Goal: Task Accomplishment & Management: Use online tool/utility

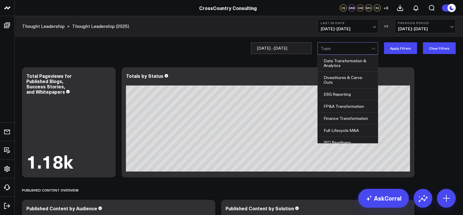
click at [343, 45] on div at bounding box center [346, 48] width 51 height 12
click at [344, 96] on div "ESG Reporting" at bounding box center [348, 94] width 60 height 12
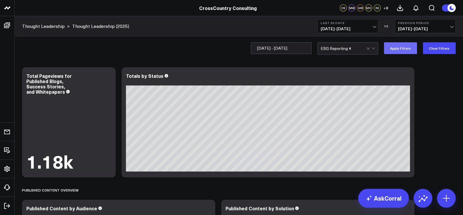
click at [397, 52] on button "Apply Filters" at bounding box center [400, 48] width 33 height 12
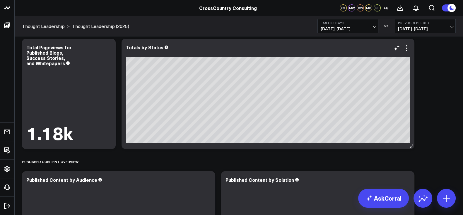
scroll to position [2, 0]
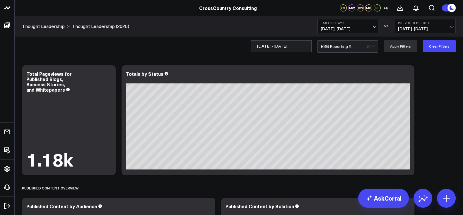
click at [338, 23] on b "Last 30 Days" at bounding box center [348, 23] width 55 height 4
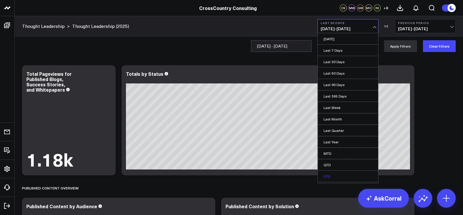
click at [338, 173] on link "YTD" at bounding box center [348, 175] width 60 height 11
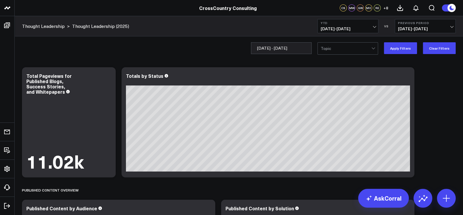
click at [345, 49] on div at bounding box center [346, 48] width 51 height 12
click at [308, 55] on div "04/01/25 - 09/16/25 Topic Apply Filters Clear Filters" at bounding box center [239, 47] width 449 height 23
click at [306, 53] on input "04/01/25 - 09/16/25" at bounding box center [281, 48] width 61 height 12
select select "8"
select select "2025"
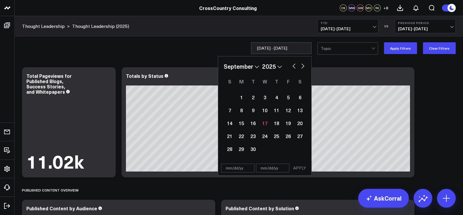
click at [230, 170] on input "text" at bounding box center [237, 167] width 33 height 9
select select "8"
select select "2025"
type input "[DATE]"
select select "2025"
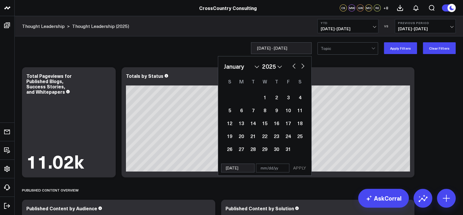
type input "[DATE]"
click at [278, 172] on div "01/01/25 APPLY" at bounding box center [265, 167] width 94 height 15
select select "2025"
click at [273, 168] on input "text" at bounding box center [272, 167] width 33 height 9
select select "2025"
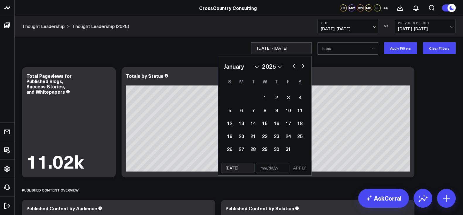
type input "0"
select select "2025"
type input "09"
select select "2025"
type input "09/"
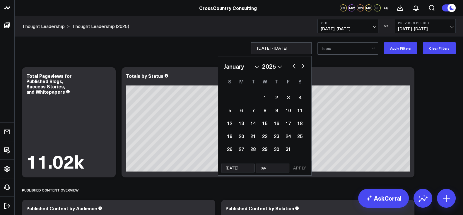
select select "2025"
type input "09/1"
select select "2025"
type input "09/16"
select select "2025"
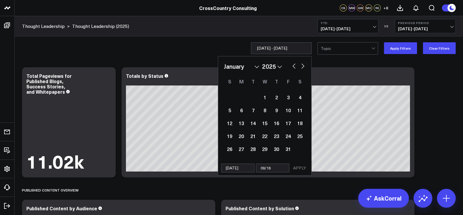
type input "09/16/"
select select "2025"
type input "09/16/2"
select select "2025"
type input "[DATE]"
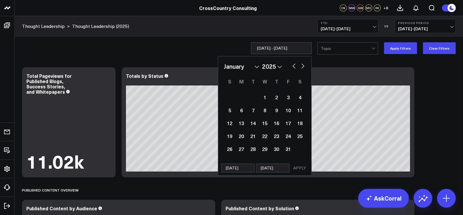
select select "2025"
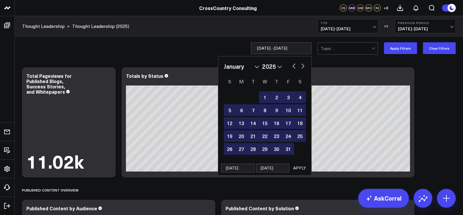
type input "[DATE]"
click at [297, 165] on button "APPLY" at bounding box center [300, 167] width 18 height 9
type input "01/01/25 - 09/16/25"
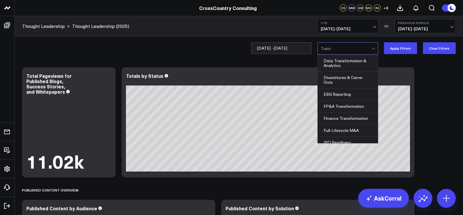
click at [345, 48] on div at bounding box center [346, 48] width 51 height 12
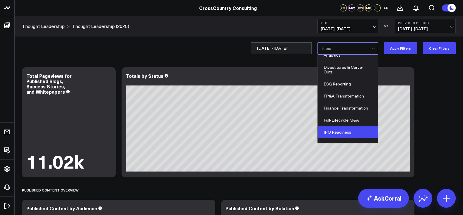
scroll to position [6, 0]
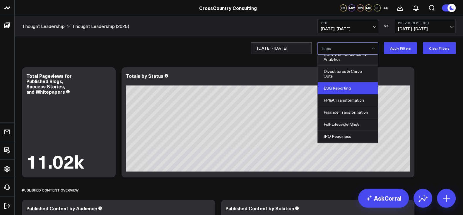
click at [349, 89] on div "ESG Reporting" at bounding box center [348, 88] width 60 height 12
click at [399, 50] on button "Apply Filters" at bounding box center [400, 48] width 33 height 12
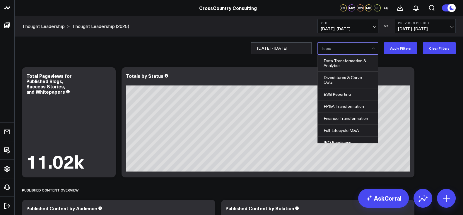
click at [340, 49] on div at bounding box center [346, 48] width 51 height 12
click at [347, 102] on div "FP&A Transformation" at bounding box center [348, 106] width 60 height 12
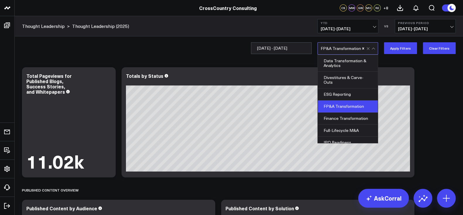
click at [396, 55] on div "01/01/25 - 09/16/25 option FP&A Transformation, selected. 12 results available.…" at bounding box center [239, 47] width 449 height 23
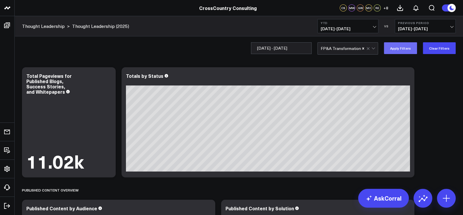
click at [401, 50] on button "Apply Filters" at bounding box center [400, 48] width 33 height 12
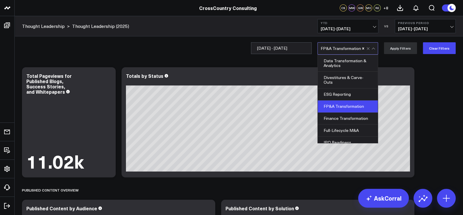
click at [374, 47] on div at bounding box center [372, 48] width 10 height 12
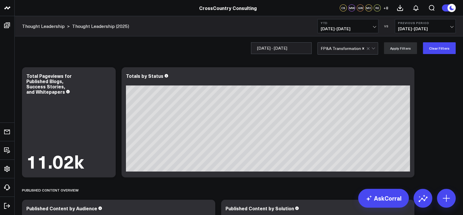
click at [367, 50] on div at bounding box center [365, 48] width 1 height 12
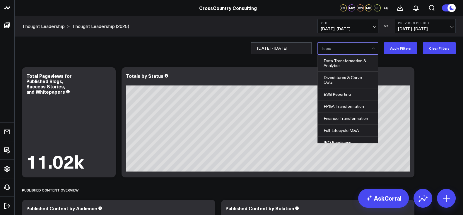
click at [350, 53] on div at bounding box center [346, 48] width 51 height 12
click at [352, 116] on div "Finance Transformation" at bounding box center [348, 118] width 60 height 12
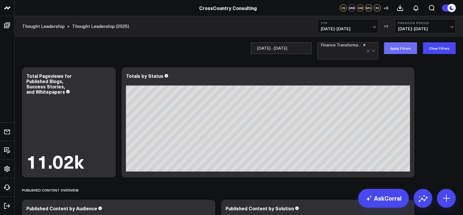
click at [399, 49] on button "Apply Filters" at bounding box center [400, 48] width 33 height 12
click at [370, 52] on div at bounding box center [372, 50] width 10 height 16
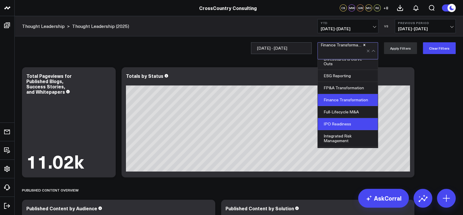
scroll to position [31, 0]
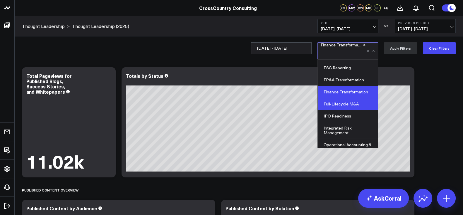
click at [338, 99] on div "Full-Lifecycle M&A" at bounding box center [348, 104] width 60 height 12
click at [365, 45] on icon "Remove Finance Transformation" at bounding box center [364, 45] width 4 height 4
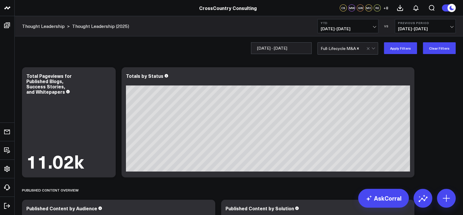
click at [400, 57] on div "01/01/25 - 09/16/25 Full-Lifecycle M&A Apply Filters Clear Filters" at bounding box center [239, 47] width 449 height 23
click at [401, 53] on button "Apply Filters" at bounding box center [400, 48] width 33 height 12
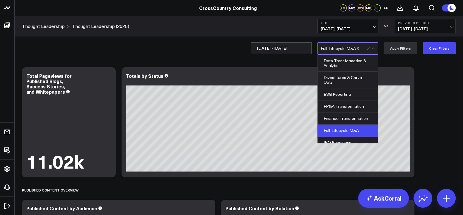
click at [333, 52] on div "Full-Lifecycle M&A" at bounding box center [344, 48] width 46 height 12
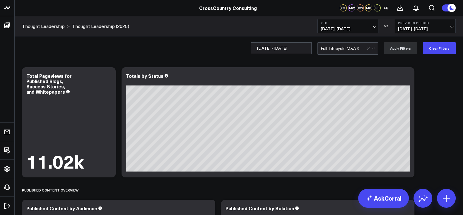
click at [370, 45] on div at bounding box center [372, 48] width 10 height 12
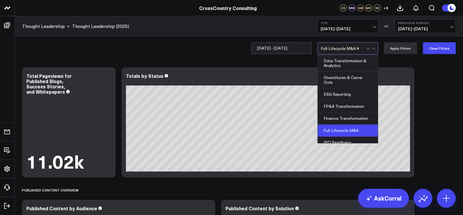
click at [363, 47] on div at bounding box center [363, 48] width 6 height 12
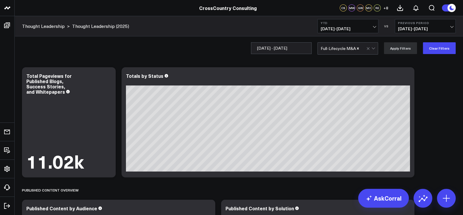
click at [367, 47] on div at bounding box center [363, 48] width 6 height 12
click at [359, 47] on icon "Remove Full-Lifecycle M&A" at bounding box center [358, 48] width 2 height 2
click at [350, 50] on div at bounding box center [346, 48] width 51 height 12
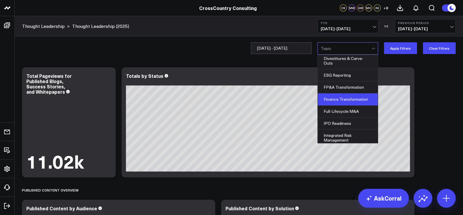
scroll to position [35, 0]
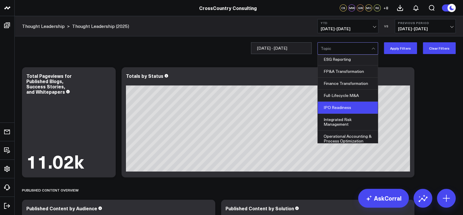
click at [343, 103] on div "IPO Readiness" at bounding box center [348, 107] width 60 height 12
click at [401, 48] on button "Apply Filters" at bounding box center [400, 48] width 33 height 12
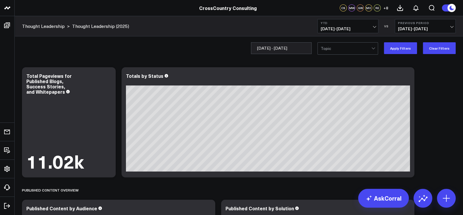
click at [339, 53] on div at bounding box center [346, 48] width 51 height 12
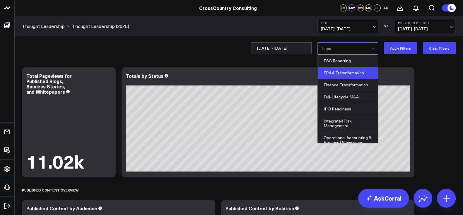
scroll to position [58, 0]
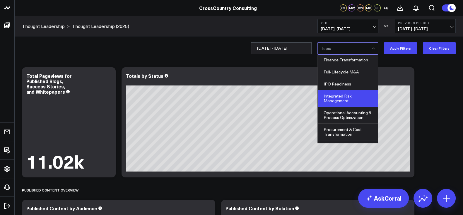
click at [350, 93] on div "Integrated Risk Management" at bounding box center [348, 98] width 60 height 17
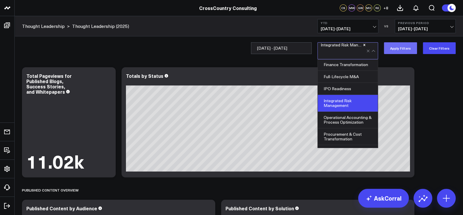
click at [402, 47] on button "Apply Filters" at bounding box center [400, 48] width 33 height 12
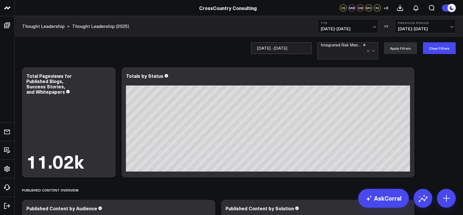
click at [370, 48] on div at bounding box center [372, 50] width 10 height 16
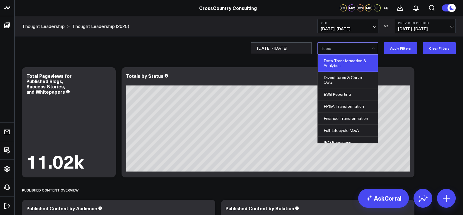
click at [344, 63] on div "Data Transformation & Analytics" at bounding box center [348, 63] width 60 height 17
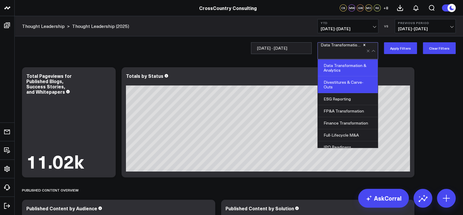
click at [346, 87] on div "Divestitures & Carve-Outs" at bounding box center [348, 84] width 60 height 17
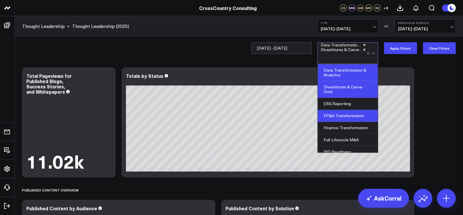
click at [347, 110] on div "FP&A Transformation" at bounding box center [348, 116] width 60 height 12
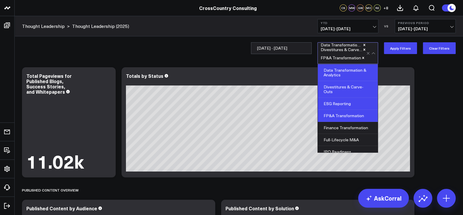
click at [350, 102] on div "ESG Reporting" at bounding box center [348, 104] width 60 height 12
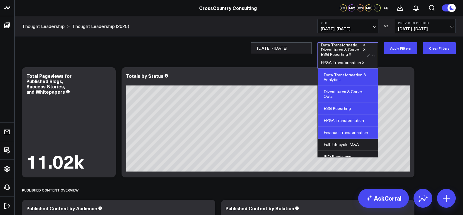
click at [350, 130] on div "Finance Transformation" at bounding box center [348, 132] width 60 height 12
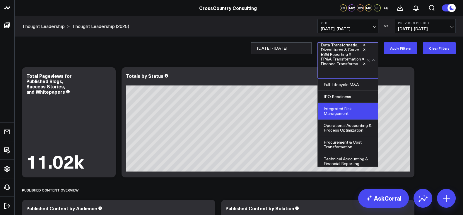
scroll to position [70, 0]
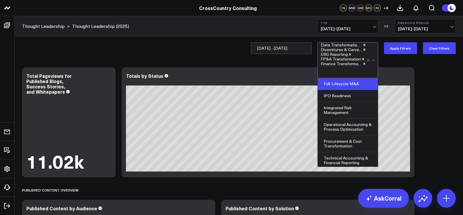
click at [351, 88] on div "Full-Lifecycle M&A" at bounding box center [348, 84] width 60 height 12
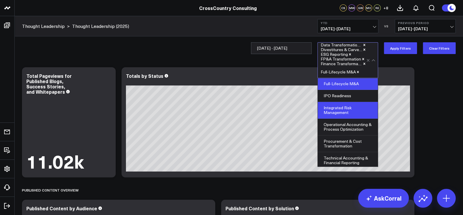
click at [345, 102] on div "Integrated Risk Management" at bounding box center [348, 110] width 60 height 17
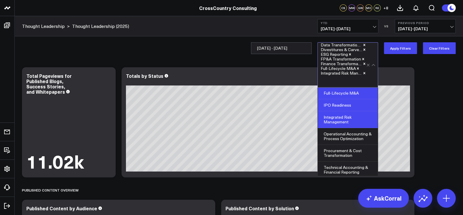
click at [348, 102] on div "IPO Readiness" at bounding box center [348, 105] width 60 height 12
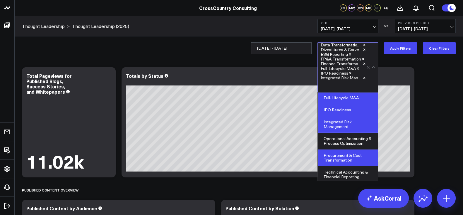
click at [338, 153] on div "Procurement & Cost Transformation" at bounding box center [348, 157] width 60 height 17
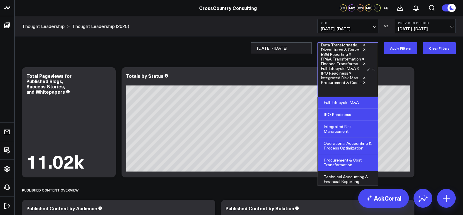
click at [349, 141] on div "Operational Accounting & Process Optimization" at bounding box center [348, 145] width 60 height 17
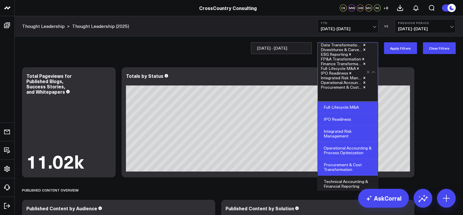
scroll to position [88, 0]
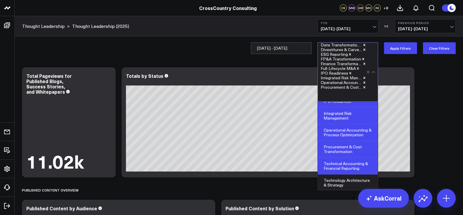
click at [347, 161] on div "Technical Accounting & Financial Reporting" at bounding box center [348, 165] width 60 height 17
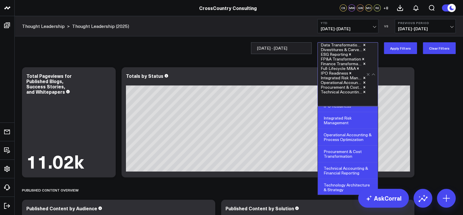
click at [351, 187] on div "Technology Architecture & Strategy" at bounding box center [348, 187] width 60 height 16
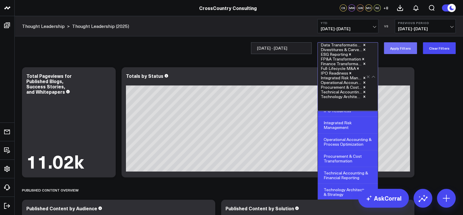
click at [394, 50] on button "Apply Filters" at bounding box center [400, 48] width 33 height 12
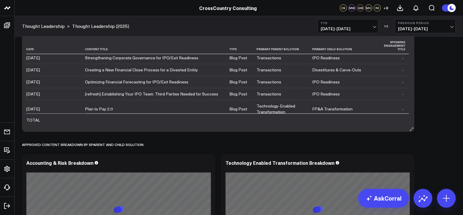
scroll to position [246, 0]
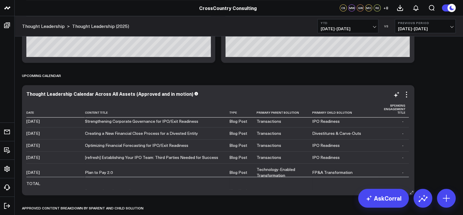
click at [407, 93] on icon at bounding box center [406, 94] width 7 height 7
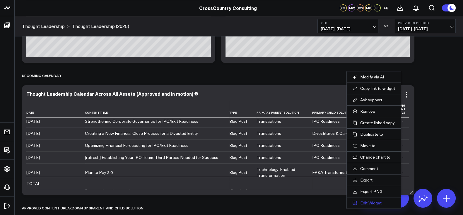
click at [367, 202] on button "Edit Widget" at bounding box center [374, 202] width 42 height 5
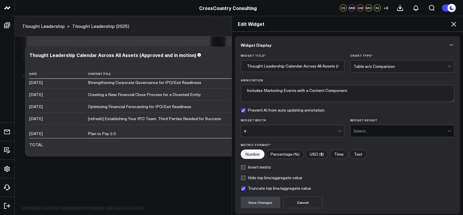
scroll to position [47, 0]
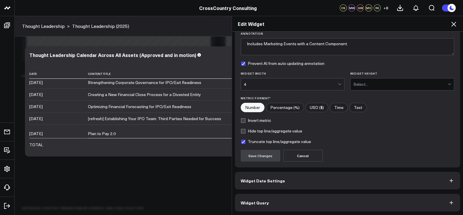
click at [269, 206] on button "Widget Query" at bounding box center [348, 202] width 226 height 18
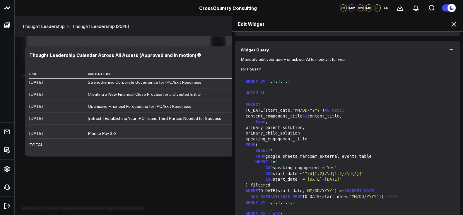
scroll to position [72, 0]
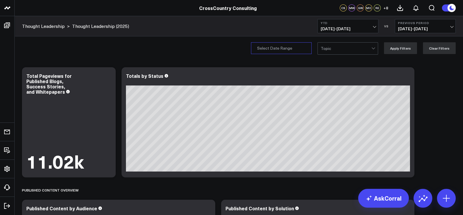
click at [286, 46] on input "Publication Date" at bounding box center [281, 48] width 61 height 12
select select "8"
select select "2025"
click at [352, 53] on div at bounding box center [346, 48] width 51 height 12
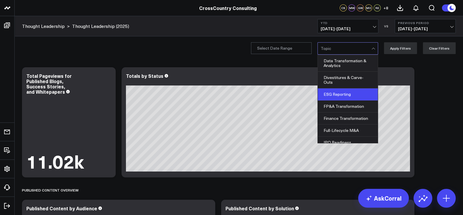
scroll to position [88, 0]
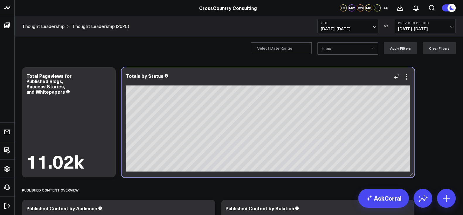
click at [414, 110] on div "Totals by Status" at bounding box center [268, 122] width 293 height 110
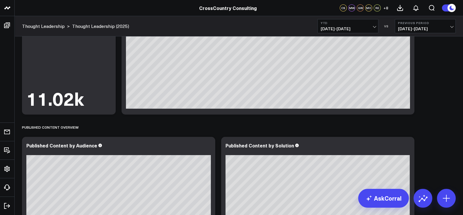
scroll to position [0, 0]
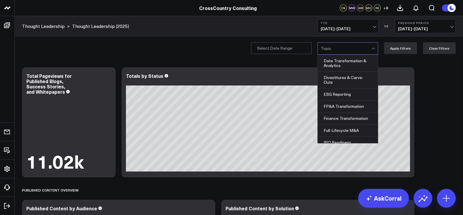
click at [337, 53] on div at bounding box center [346, 48] width 51 height 12
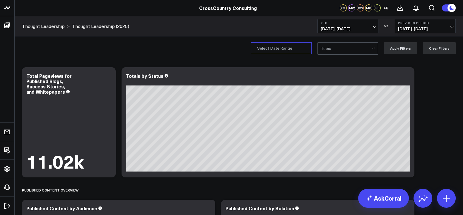
click at [296, 51] on input "Publication Date" at bounding box center [281, 48] width 61 height 12
select select "8"
select select "2025"
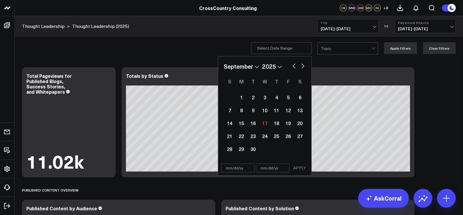
click at [343, 50] on div at bounding box center [346, 48] width 51 height 12
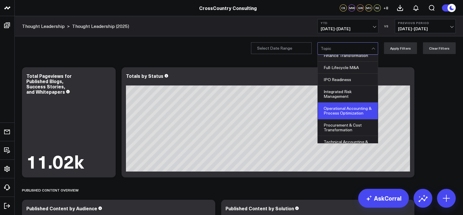
scroll to position [63, 0]
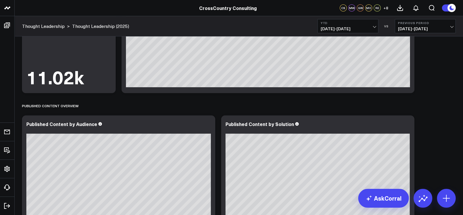
scroll to position [0, 0]
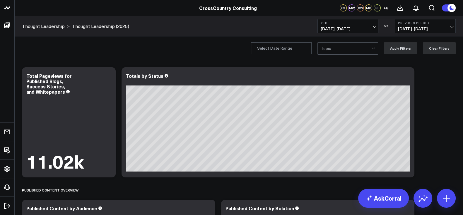
click at [336, 47] on div at bounding box center [346, 48] width 51 height 12
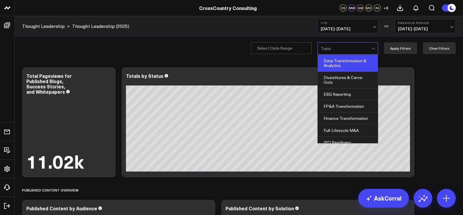
click at [341, 64] on div "Data Transformation & Analytics" at bounding box center [348, 63] width 60 height 17
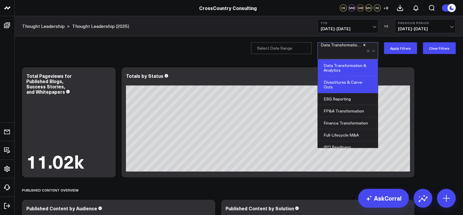
click at [335, 80] on div "Divestitures & Carve-Outs" at bounding box center [348, 84] width 60 height 17
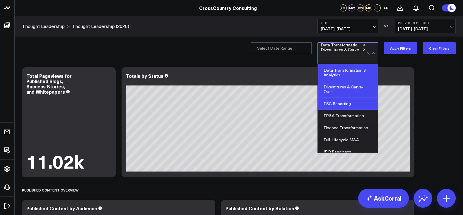
click at [340, 105] on div "ESG Reporting" at bounding box center [348, 104] width 60 height 12
click at [396, 52] on button "Apply Filters" at bounding box center [400, 48] width 33 height 12
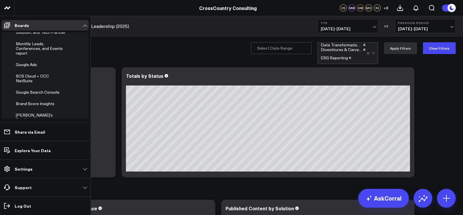
scroll to position [199, 0]
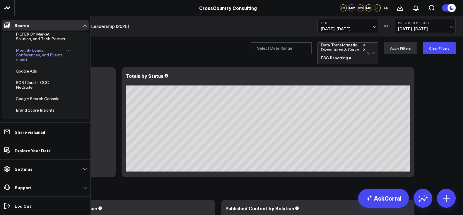
click at [36, 62] on link "Monthly Leads, Conferences, and Events report" at bounding box center [41, 55] width 50 height 14
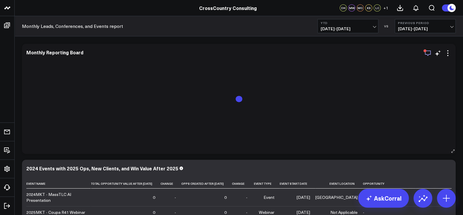
click at [428, 53] on icon "button" at bounding box center [428, 53] width 7 height 7
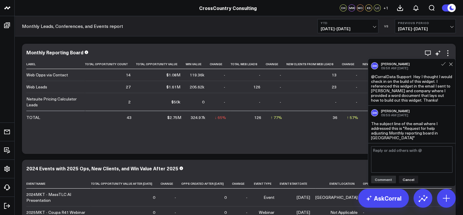
click at [196, 139] on div "Label Total Opportunity Count Total Opportunity Value Win Value Change Total We…" at bounding box center [238, 103] width 425 height 88
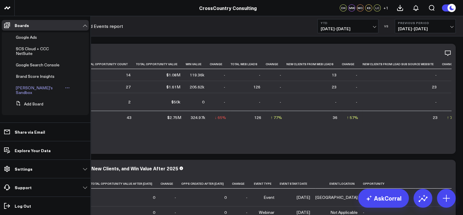
scroll to position [211, 0]
click at [35, 79] on span "Brand Score Insights" at bounding box center [35, 76] width 39 height 6
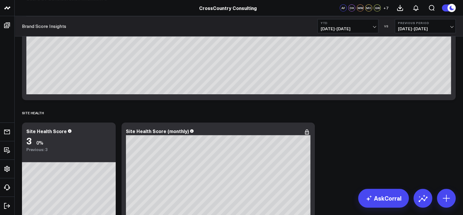
scroll to position [230, 0]
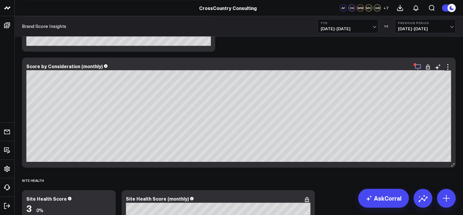
click at [418, 68] on icon "button" at bounding box center [418, 67] width 6 height 6
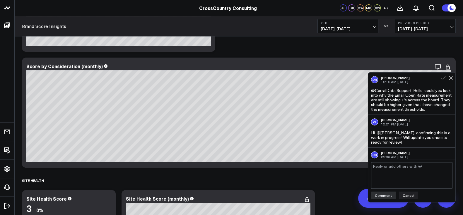
scroll to position [16, 0]
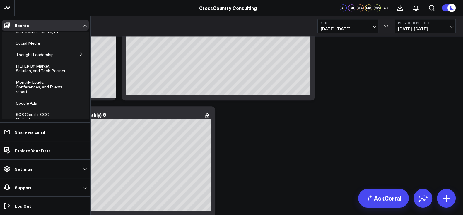
scroll to position [136, 0]
click at [76, 58] on button at bounding box center [81, 54] width 15 height 9
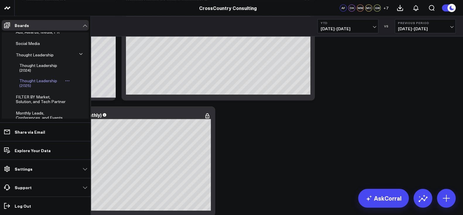
click at [28, 88] on span "Thought Leadership (2025)" at bounding box center [38, 83] width 38 height 10
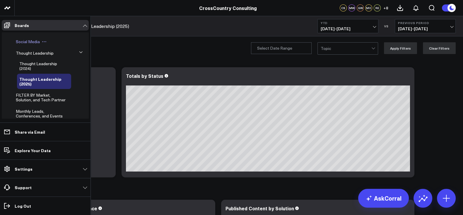
scroll to position [161, 0]
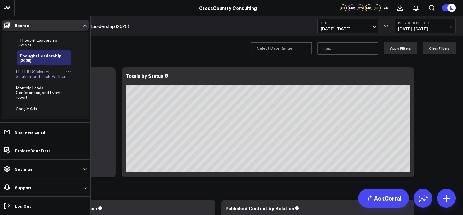
click at [30, 79] on span "FILTER BY Market, Solution, and Tech Partner" at bounding box center [41, 74] width 50 height 10
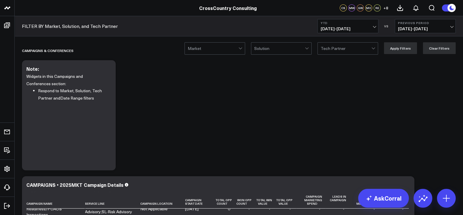
click at [281, 53] on div at bounding box center [279, 48] width 51 height 12
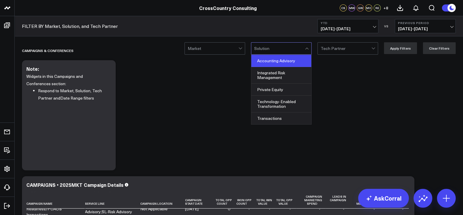
click at [277, 58] on div "Accounting Advisory" at bounding box center [281, 61] width 60 height 12
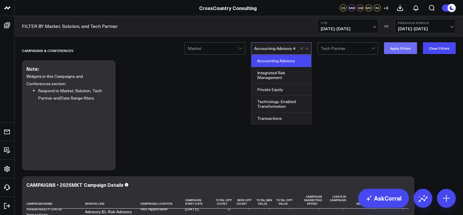
click at [404, 49] on button "Apply Filters" at bounding box center [400, 48] width 33 height 12
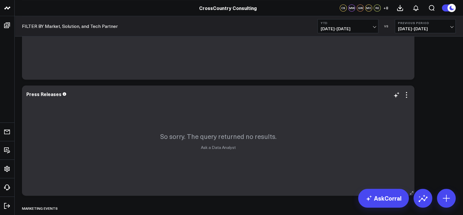
scroll to position [885, 0]
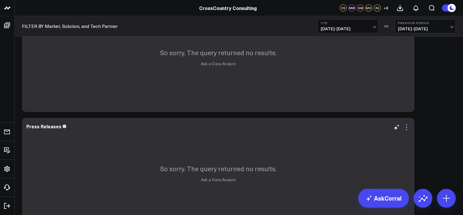
click at [406, 128] on icon at bounding box center [406, 126] width 7 height 7
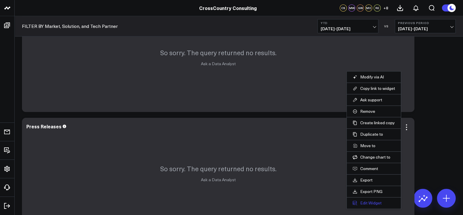
click at [368, 200] on button "Edit Widget" at bounding box center [374, 202] width 42 height 5
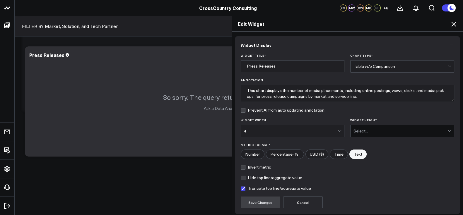
scroll to position [47, 0]
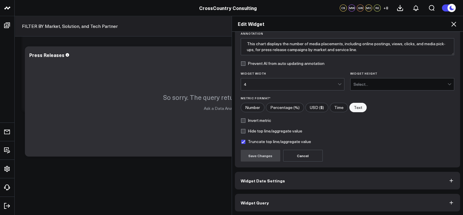
click at [283, 205] on button "Widget Query" at bounding box center [348, 202] width 226 height 18
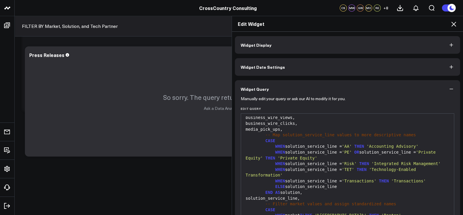
scroll to position [0, 0]
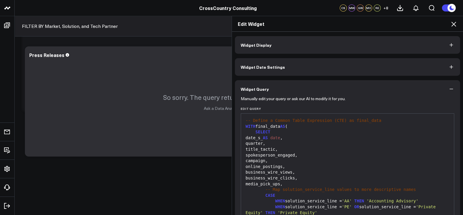
click at [450, 23] on icon at bounding box center [453, 24] width 7 height 7
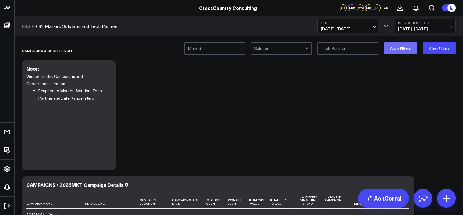
click at [392, 47] on button "Apply Filters" at bounding box center [400, 48] width 33 height 12
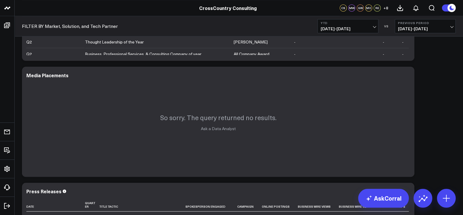
scroll to position [816, 0]
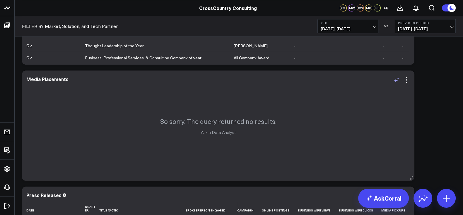
click at [397, 80] on icon at bounding box center [396, 80] width 4 height 4
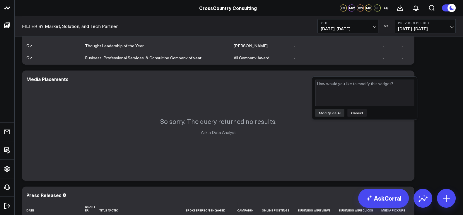
click at [353, 119] on div "Modify via AI Cancel" at bounding box center [364, 97] width 105 height 43
click at [359, 115] on button "Cancel" at bounding box center [357, 113] width 19 height 8
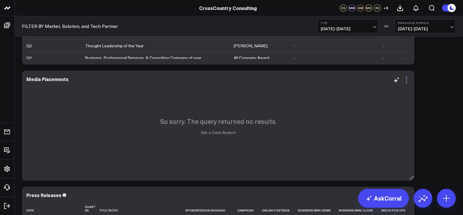
click at [409, 80] on icon at bounding box center [406, 79] width 7 height 7
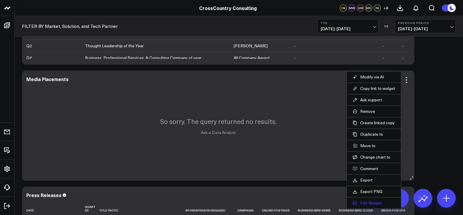
click at [372, 202] on button "Edit Widget" at bounding box center [374, 202] width 42 height 5
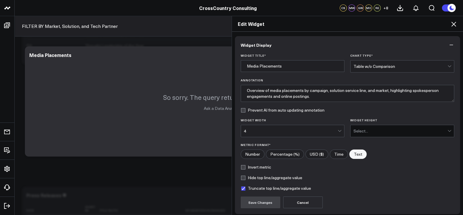
scroll to position [47, 0]
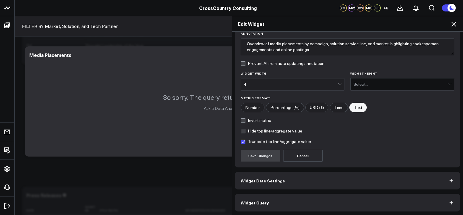
click at [273, 204] on button "Widget Query" at bounding box center [348, 202] width 226 height 18
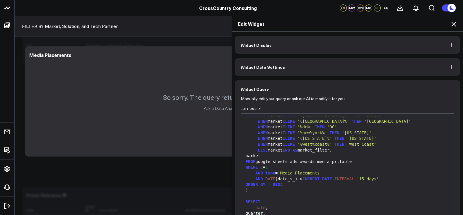
scroll to position [126, 0]
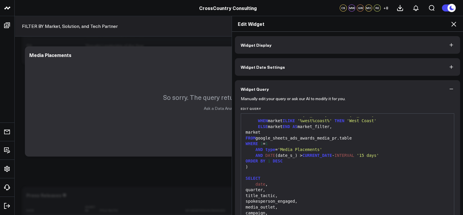
click at [453, 25] on icon at bounding box center [454, 24] width 5 height 5
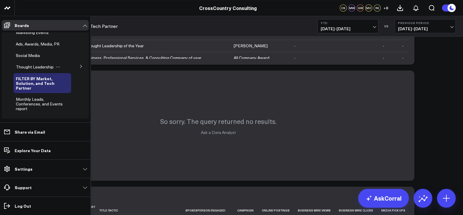
scroll to position [102, 0]
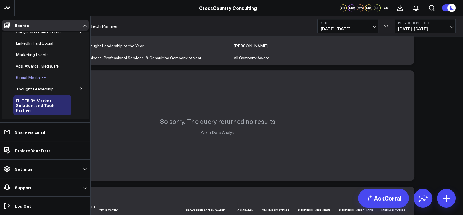
click at [27, 80] on span "Social Media" at bounding box center [28, 77] width 24 height 6
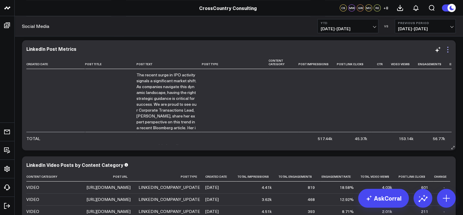
click at [449, 49] on icon at bounding box center [448, 49] width 7 height 7
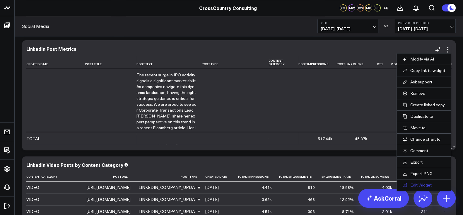
click at [413, 182] on button "Edit Widget" at bounding box center [424, 184] width 42 height 5
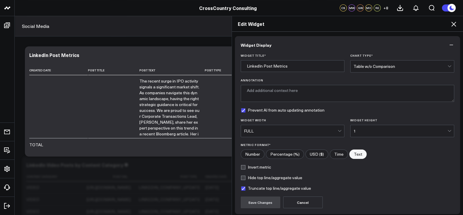
scroll to position [47, 0]
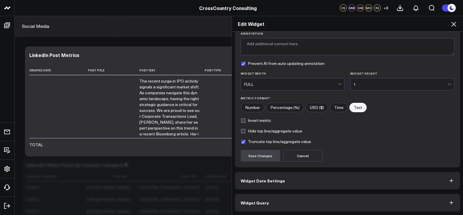
click at [264, 203] on button "Widget Query" at bounding box center [348, 202] width 226 height 18
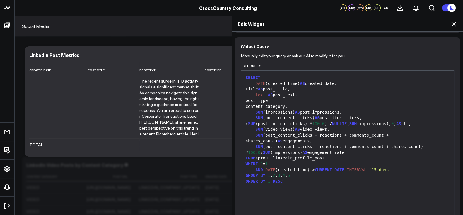
scroll to position [72, 0]
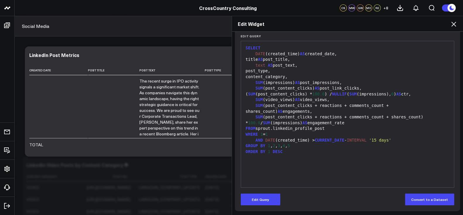
click at [451, 25] on icon at bounding box center [453, 24] width 7 height 7
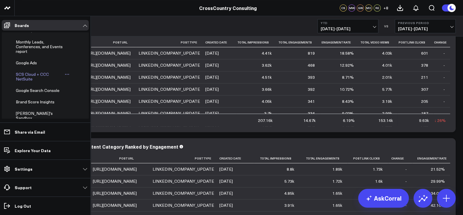
scroll to position [178, 0]
click at [34, 53] on span "Monthly Leads, Conferences, and Events report" at bounding box center [39, 45] width 47 height 15
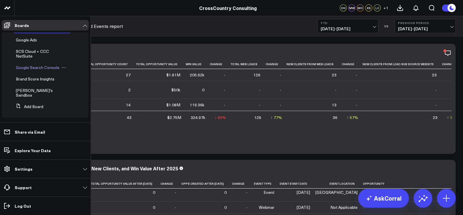
scroll to position [200, 0]
click at [25, 58] on span "SCS Cloud + CCC NetSuite" at bounding box center [32, 53] width 33 height 10
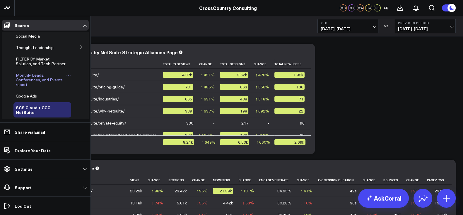
scroll to position [211, 0]
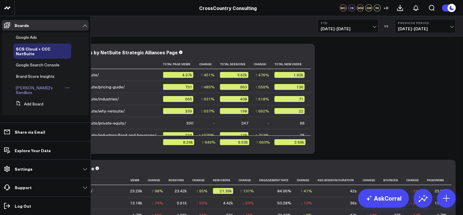
click at [25, 91] on span "[PERSON_NAME]'s Sandbox" at bounding box center [34, 90] width 37 height 10
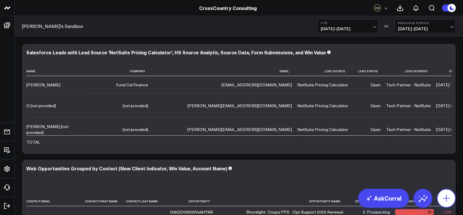
click at [442, 195] on icon at bounding box center [446, 197] width 9 height 9
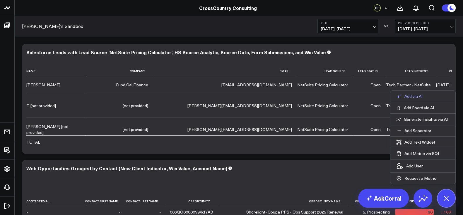
click at [415, 98] on p "Add via AI" at bounding box center [414, 95] width 18 height 5
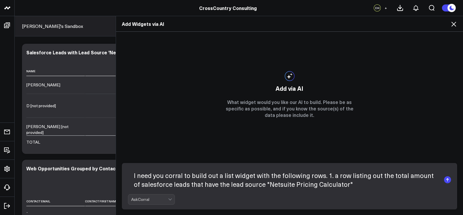
click at [265, 184] on textarea "I need you corral to build out a list widget with the following rows. 1. a row …" at bounding box center [284, 179] width 313 height 24
click at [350, 188] on textarea "I need you corral to build out a list widget with the following rows. 1. a row …" at bounding box center [284, 179] width 313 height 24
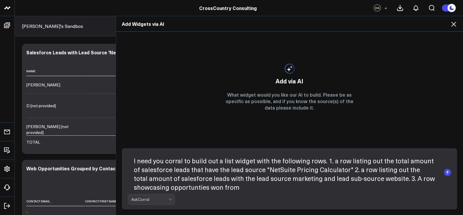
click at [186, 189] on textarea "I need you corral to build out a list widget with the following rows. 1. a row …" at bounding box center [284, 172] width 313 height 39
click at [251, 182] on textarea "I need you corral to build out a list widget with the following rows. 1. a row …" at bounding box center [284, 172] width 313 height 39
click at [245, 192] on form "I need you corral to build out a list widget with the following rows. 1. a row …" at bounding box center [290, 178] width 336 height 61
click at [243, 190] on textarea "I need you corral to build out a list widget with the following rows. 1. a row …" at bounding box center [284, 172] width 313 height 39
click at [382, 181] on textarea "I need you corral to build out a list widget with the following rows. 1. a row …" at bounding box center [284, 172] width 313 height 39
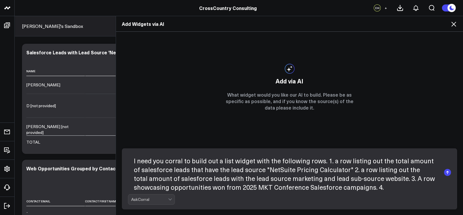
click at [377, 185] on textarea "I need you corral to build out a list widget with the following rows. 1. a row …" at bounding box center [284, 172] width 313 height 39
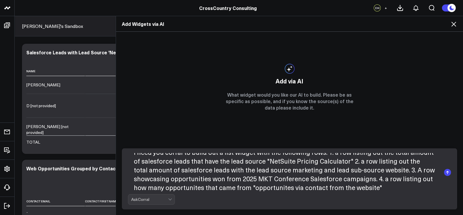
click at [258, 185] on textarea "I need you corral to build out a list widget with the following rows. 1. a row …" at bounding box center [284, 172] width 313 height 39
click at [185, 190] on textarea "I need you corral to build out a list widget with the following rows. 1. a row …" at bounding box center [284, 172] width 313 height 39
type textarea "I need you corral to build out a list widget with the following rows. 1. a row …"
click at [386, 186] on textarea "I need you corral to build out a list widget with the following rows. 1. a row …" at bounding box center [284, 172] width 313 height 39
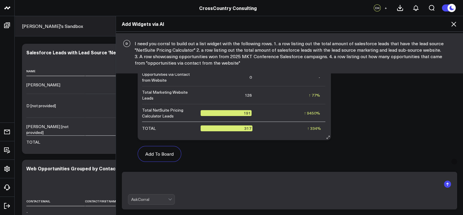
scroll to position [77, 0]
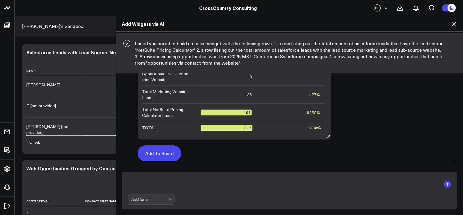
click at [170, 153] on button "Add To Board" at bounding box center [160, 153] width 44 height 16
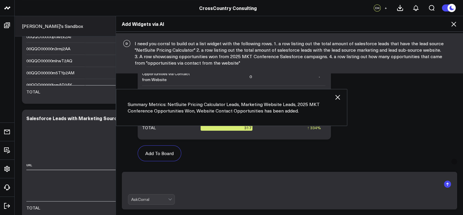
scroll to position [457, 0]
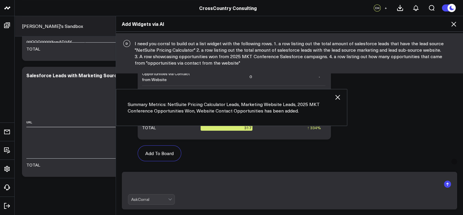
click at [457, 25] on div "Add Widgets via AI" at bounding box center [289, 24] width 347 height 16
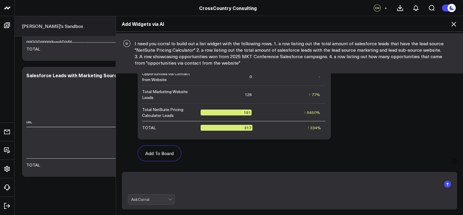
click at [452, 27] on icon at bounding box center [453, 24] width 7 height 7
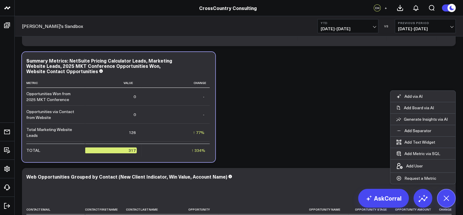
scroll to position [98, 0]
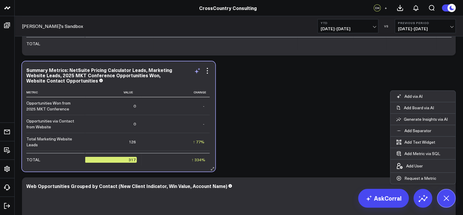
click at [200, 70] on icon at bounding box center [197, 70] width 7 height 7
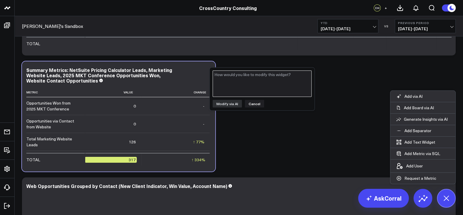
click at [251, 81] on textarea at bounding box center [262, 83] width 99 height 26
type textarea "please remove the row "Opportunities won from 2025 MKT conference""
click at [226, 103] on button "Modify via AI" at bounding box center [227, 104] width 29 height 8
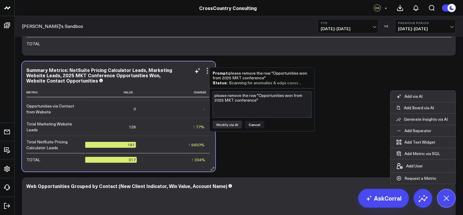
scroll to position [0, 0]
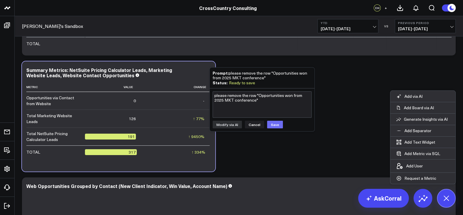
click at [272, 123] on button "Save" at bounding box center [275, 124] width 16 height 8
click at [264, 109] on textarea "please remove the row "Opportunities won from 2025 MKT conference"" at bounding box center [262, 104] width 99 height 26
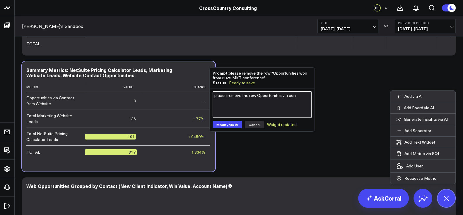
type textarea "please remove the row Opportunites via con"
click at [252, 124] on button "Cancel" at bounding box center [254, 124] width 19 height 8
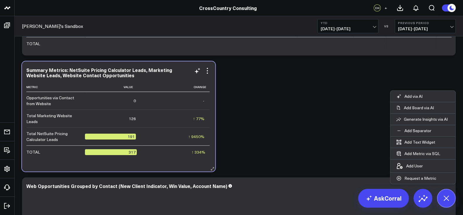
click at [211, 74] on div "Summary Metrics: NetSuite Pricing Calculator Leads, Marketing Website Leads, We…" at bounding box center [118, 116] width 193 height 110
click at [210, 72] on icon at bounding box center [207, 70] width 7 height 7
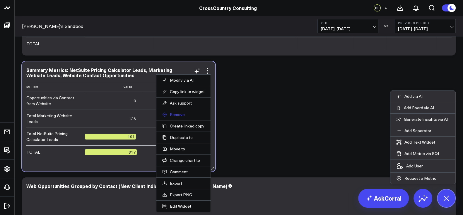
click at [186, 114] on button "Remove" at bounding box center [183, 114] width 42 height 5
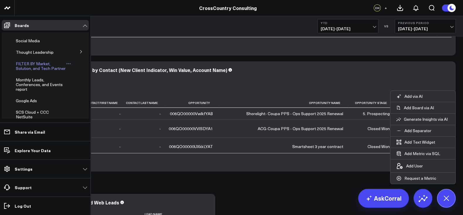
scroll to position [139, 0]
click at [32, 91] on span "Monthly Leads, Conferences, and Events report" at bounding box center [39, 83] width 47 height 15
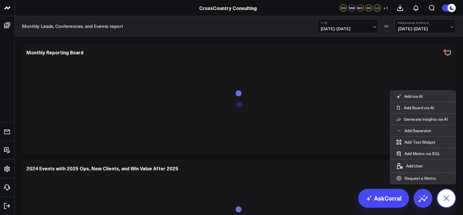
click at [449, 204] on button at bounding box center [446, 197] width 19 height 19
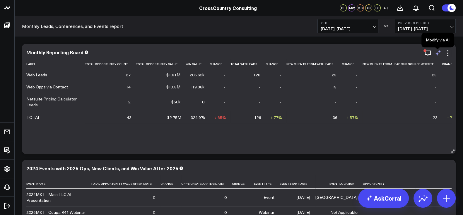
click at [437, 53] on icon at bounding box center [438, 53] width 7 height 7
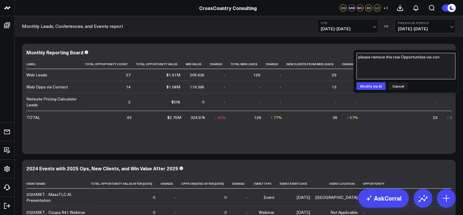
click at [408, 62] on textarea "please remove the row Opportunites via con" at bounding box center [406, 66] width 99 height 26
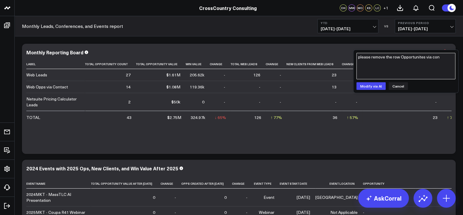
click at [408, 62] on textarea "please remove the row Opportunites via con" at bounding box center [406, 66] width 99 height 26
type textarea "Please add a row that features Salesforce Marketing Campaigns that have the Typ…"
click at [375, 83] on button "Modify via AI" at bounding box center [371, 86] width 29 height 8
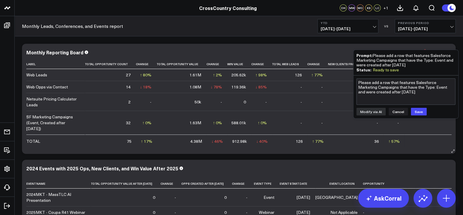
scroll to position [1, 0]
click at [418, 109] on button "Save" at bounding box center [419, 112] width 16 height 8
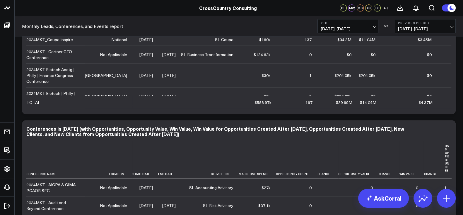
scroll to position [0, 0]
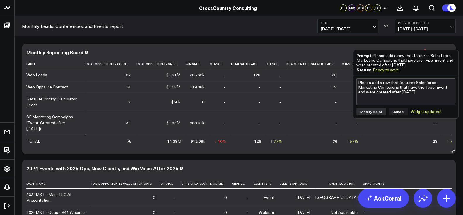
click at [275, 46] on div "Monthly Reporting Board Label Total Opportunity Count Total Opportunity Value W…" at bounding box center [239, 99] width 434 height 110
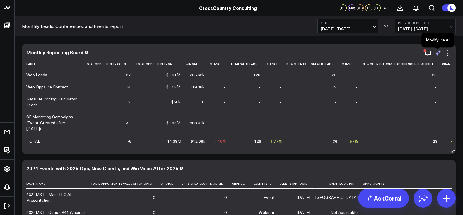
click at [440, 53] on icon at bounding box center [438, 53] width 7 height 7
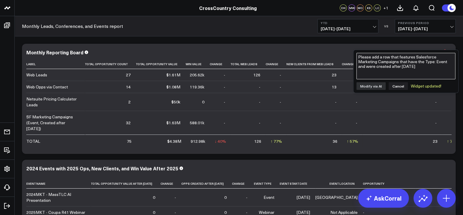
click at [383, 63] on textarea "Please add a row that features Salesforce Marketing Campaigns that have the Typ…" at bounding box center [406, 66] width 99 height 26
type textarea "Please remove the row SF Marketing Campaigns (Event, Created after 2025-1-01)"
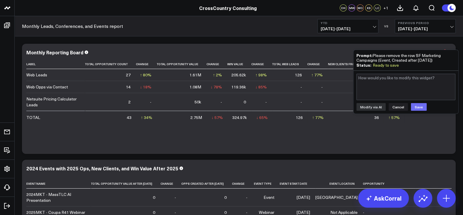
click at [421, 106] on button "Save" at bounding box center [419, 107] width 16 height 8
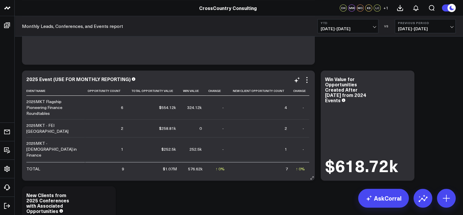
scroll to position [812, 0]
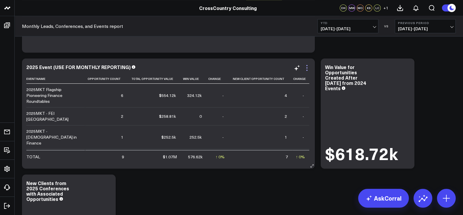
click at [307, 67] on icon at bounding box center [307, 67] width 1 height 1
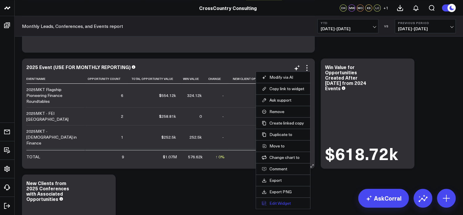
click at [287, 202] on button "Edit Widget" at bounding box center [283, 202] width 42 height 5
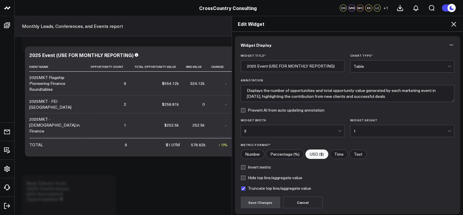
scroll to position [47, 0]
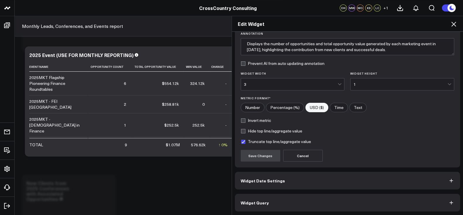
click at [277, 209] on button "Widget Query" at bounding box center [348, 202] width 226 height 18
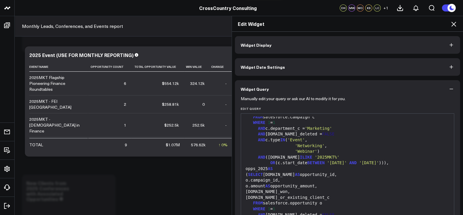
scroll to position [41, 0]
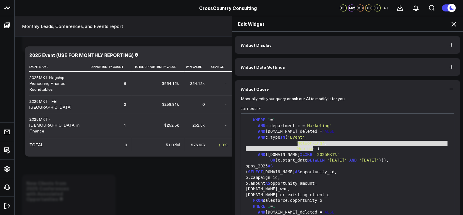
drag, startPoint x: 320, startPoint y: 148, endPoint x: 294, endPoint y: 141, distance: 26.8
click at [294, 141] on div "WITH events_2025 AS ( SELECT c.id AS campaign_id, c.name AS event_name, c.type …" at bounding box center [347, 189] width 207 height 226
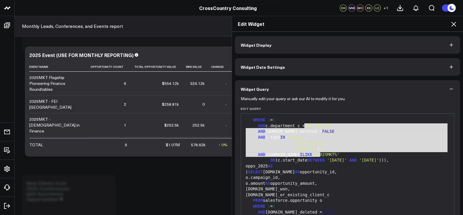
drag, startPoint x: 318, startPoint y: 152, endPoint x: 302, endPoint y: 125, distance: 32.2
click at [302, 125] on div "WITH events_2025 AS ( SELECT c.id AS campaign_id, c.name AS event_name, c.type …" at bounding box center [347, 189] width 207 height 226
copy div "'Marketing' AND c.is_deleted = FALSE AND c.type IN ( 'Event' , 'Networking' , '…"
click at [452, 24] on icon at bounding box center [453, 24] width 7 height 7
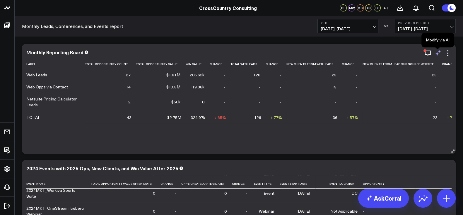
click at [441, 53] on icon at bounding box center [438, 53] width 7 height 7
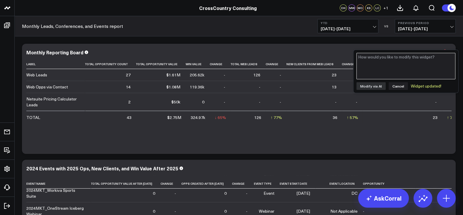
click at [398, 68] on textarea at bounding box center [406, 66] width 99 height 26
paste textarea "'Marketing' AND c.is_deleted = FALSE AND c.type IN ('Event', 'Networking', 'Web…"
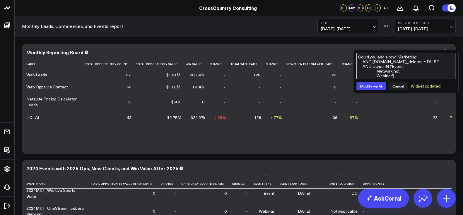
scroll to position [4, 0]
drag, startPoint x: 403, startPoint y: 69, endPoint x: 372, endPoint y: 60, distance: 32.3
click at [372, 60] on textarea "Could you add a row 'Marketing' AND c.is_deleted = FALSE AND c.type IN ('Event'…" at bounding box center [406, 66] width 99 height 26
click at [383, 60] on textarea "Could you add a row 'Marketing' AND c.is_deleted = FALSE AND c.type IN ('Event'…" at bounding box center [406, 66] width 99 height 26
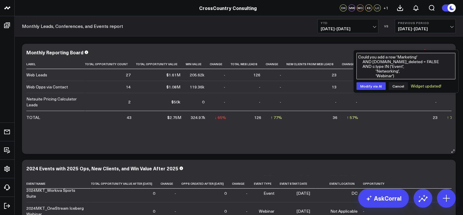
drag, startPoint x: 392, startPoint y: 67, endPoint x: 336, endPoint y: 52, distance: 58.6
click at [411, 57] on textarea "Could you add a row 'Marketing' AND c.is_deleted = FALSE AND c.type IN ('Event'…" at bounding box center [406, 66] width 99 height 26
click at [395, 59] on textarea "Could you add a row 'Marketing' AND c.is_deleted = FALSE AND c.type IN ('Event'…" at bounding box center [406, 66] width 99 height 26
click at [395, 58] on textarea "Could you add a row 'Marketing' AND c.is_deleted = FALSE AND c.type IN ('Event'…" at bounding box center [406, 66] width 99 height 26
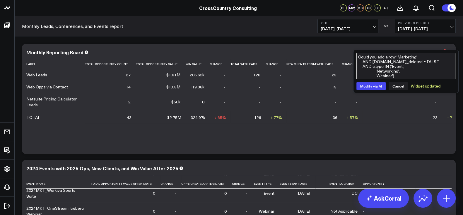
click at [394, 55] on textarea "Could you add a row 'Marketing' AND c.is_deleted = FALSE AND c.type IN ('Event'…" at bounding box center [406, 66] width 99 height 26
click at [366, 62] on textarea "Could you add a row that contains opportunities from Salesforce Marketing Campa…" at bounding box center [406, 66] width 99 height 26
drag, startPoint x: 394, startPoint y: 71, endPoint x: 393, endPoint y: 83, distance: 11.8
click at [393, 83] on div "Could you add a row that contains opportunities from MKT25 Salesforce Marketing…" at bounding box center [406, 71] width 105 height 43
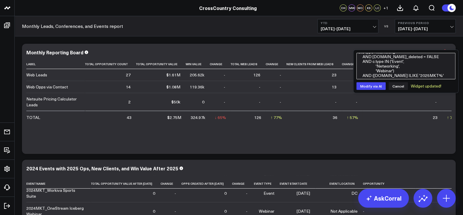
click at [406, 75] on textarea "Could you add a row that contains opportunities from MKT25 Salesforce Marketing…" at bounding box center [406, 66] width 99 height 26
drag, startPoint x: 411, startPoint y: 66, endPoint x: 431, endPoint y: 37, distance: 35.1
click at [384, 67] on textarea "Could you add a row that contains opportunities from MKT25 Salesforce Marketing…" at bounding box center [406, 66] width 99 height 26
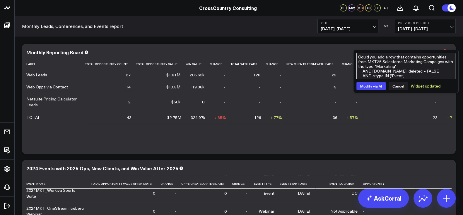
drag, startPoint x: 384, startPoint y: 67, endPoint x: 403, endPoint y: 38, distance: 35.0
click at [381, 60] on textarea "Could you add a row that contains opportunities from MKT25 Salesforce Marketing…" at bounding box center [406, 66] width 99 height 26
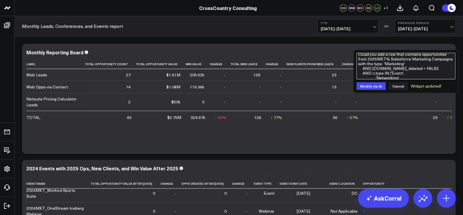
drag, startPoint x: 391, startPoint y: 73, endPoint x: 384, endPoint y: 63, distance: 11.5
click at [384, 63] on textarea "Could you add a row that contains opportunities from 2025MKT% Salesforce Market…" at bounding box center [406, 66] width 99 height 26
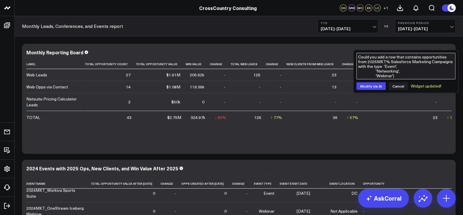
scroll to position [0, 0]
click at [384, 67] on textarea "Could you add a row that contains opportunities from 2025MKT% Salesforce Market…" at bounding box center [406, 66] width 99 height 26
click at [385, 65] on textarea "Could you add a row that contains opportunities from 2025MKT% Salesforce Market…" at bounding box center [406, 66] width 99 height 26
click at [401, 66] on textarea "Could you add a row that contains opportunities from 2025MKT% Salesforce Market…" at bounding box center [406, 66] width 99 height 26
click at [379, 71] on textarea "Could you add a row that contains opportunities from 2025MKT% Salesforce Market…" at bounding box center [406, 66] width 99 height 26
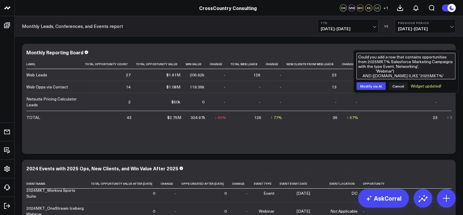
click at [378, 69] on textarea "Could you add a row that contains opportunities from 2025MKT% Salesforce Market…" at bounding box center [406, 66] width 99 height 26
click at [417, 65] on textarea "Could you add a row that contains opportunities from 2025MKT% Salesforce Market…" at bounding box center [406, 66] width 99 height 26
click at [448, 66] on textarea "Could you add a row that contains opportunities from 2025MKT% Salesforce Market…" at bounding box center [406, 66] width 99 height 26
click at [431, 74] on textarea "Could you add a row that contains opportunities from 2025MKT% Salesforce Market…" at bounding box center [406, 66] width 99 height 26
type textarea "Could you add a row that contains opportunities from 2025MKT% Salesforce Market…"
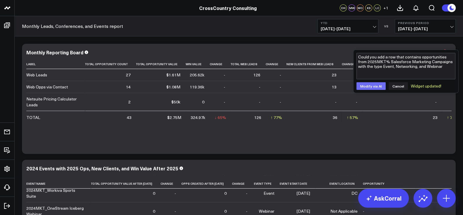
click at [372, 87] on button "Modify via AI" at bounding box center [371, 86] width 29 height 8
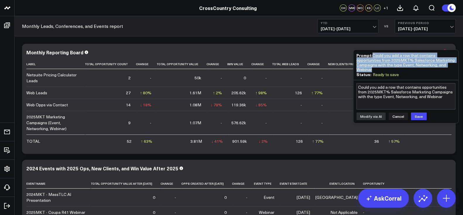
drag, startPoint x: 377, startPoint y: 69, endPoint x: 374, endPoint y: 56, distance: 13.5
click at [374, 56] on div "Prompt: Could you add a row that contains opportunities from 2025MKT% Salesforc…" at bounding box center [406, 62] width 99 height 19
copy div "Could you add a row that contains opportunities from 2025MKT% Salesforce Market…"
click at [415, 117] on button "Save" at bounding box center [419, 116] width 16 height 8
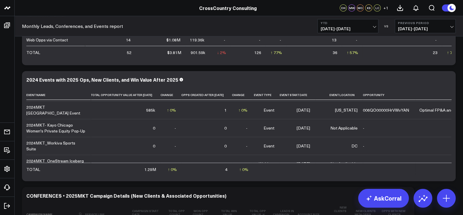
scroll to position [167, 0]
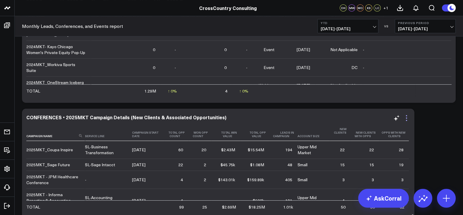
click at [405, 115] on icon at bounding box center [406, 117] width 7 height 7
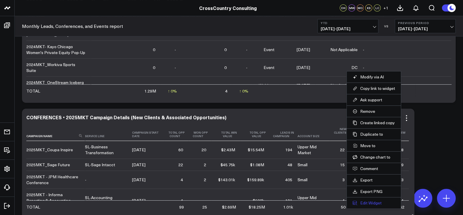
click at [366, 201] on button "Edit Widget" at bounding box center [374, 202] width 42 height 5
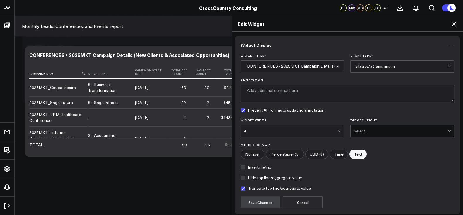
scroll to position [47, 0]
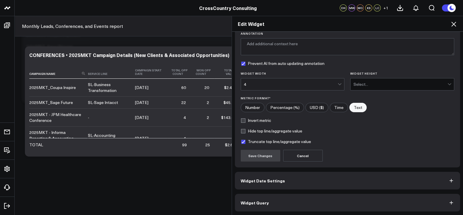
click at [281, 207] on button "Widget Query" at bounding box center [348, 202] width 226 height 18
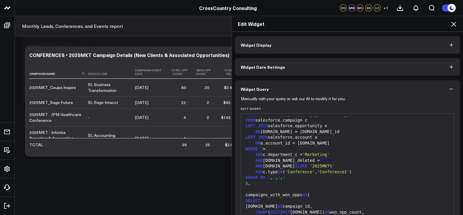
scroll to position [72, 0]
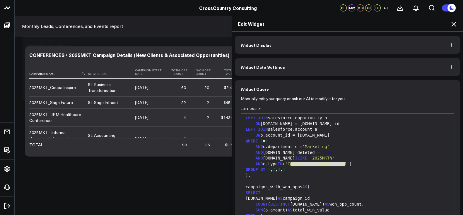
drag, startPoint x: 343, startPoint y: 164, endPoint x: 289, endPoint y: 165, distance: 54.2
click at [289, 165] on div "AND c.type IN ( 'Conference' , 'Conference1' )" at bounding box center [347, 164] width 207 height 6
copy div "Conference' , 'Conference1"
click at [455, 21] on icon at bounding box center [453, 24] width 7 height 7
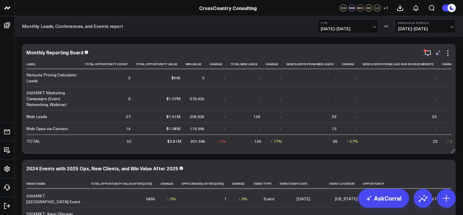
click at [436, 52] on icon at bounding box center [438, 53] width 7 height 7
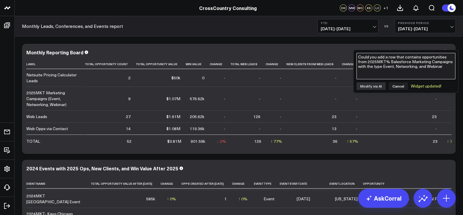
click at [401, 67] on textarea "Could you add a row that contains opportunities from 2025MKT% Salesforce Market…" at bounding box center [406, 66] width 99 height 26
paste textarea "Could you add a row that contains opportunities from 2025MKT% Salesforce Market…"
type textarea "Could you add a row that contains opportunities from 2025MKT% Salesforce Market…"
click at [369, 83] on button "Modify via AI" at bounding box center [371, 86] width 29 height 8
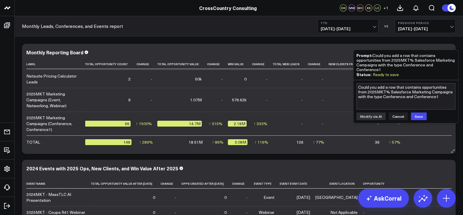
scroll to position [25, 0]
click at [416, 115] on button "Save" at bounding box center [419, 116] width 16 height 8
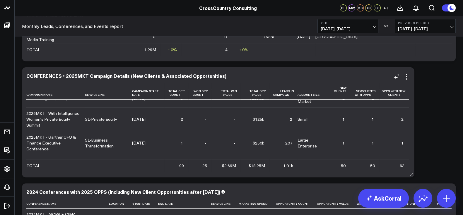
scroll to position [102, 0]
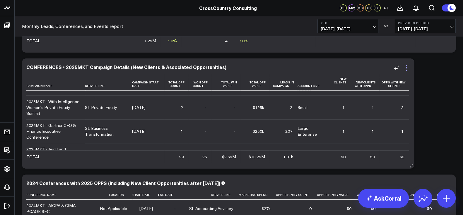
click at [407, 69] on icon at bounding box center [406, 67] width 7 height 7
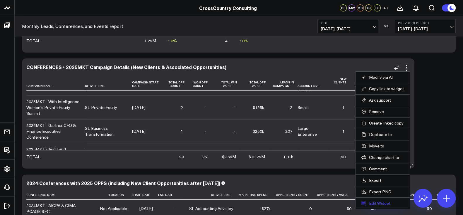
click at [371, 204] on button "Edit Widget" at bounding box center [383, 202] width 42 height 5
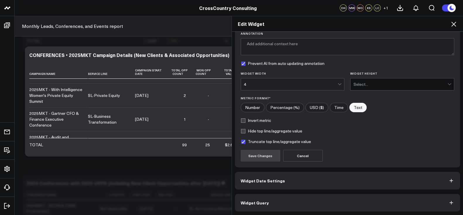
click at [289, 200] on button "Widget Query" at bounding box center [348, 202] width 226 height 18
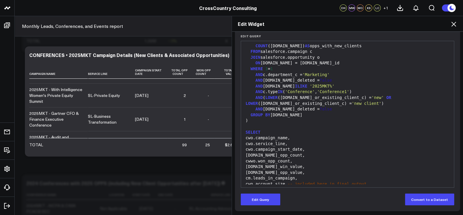
scroll to position [422, 0]
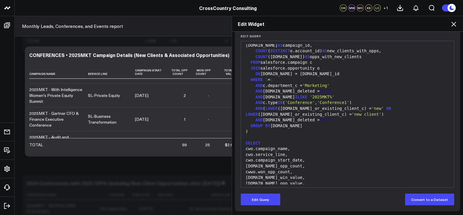
click at [459, 23] on div "Edit Widget" at bounding box center [347, 24] width 231 height 16
click at [453, 25] on icon at bounding box center [453, 24] width 7 height 7
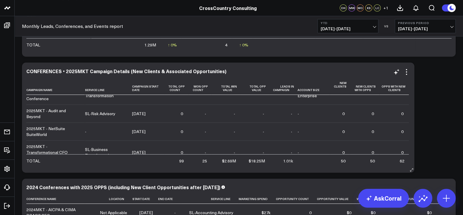
scroll to position [149, 0]
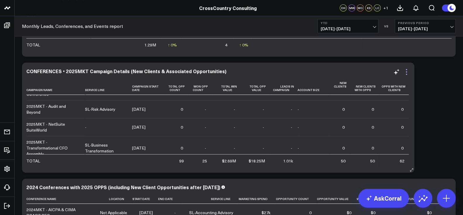
click at [408, 73] on icon at bounding box center [406, 71] width 7 height 7
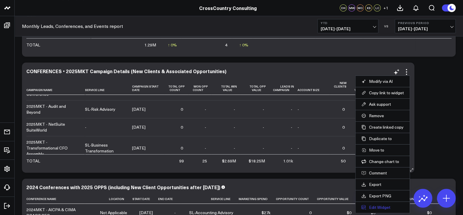
click at [381, 207] on button "Edit Widget" at bounding box center [383, 206] width 42 height 5
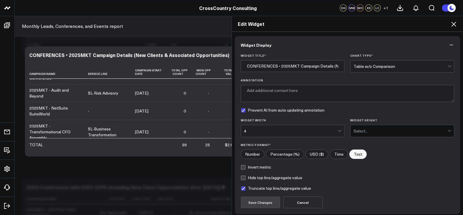
scroll to position [47, 0]
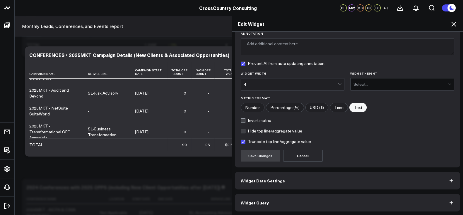
click at [286, 202] on button "Widget Query" at bounding box center [348, 202] width 226 height 18
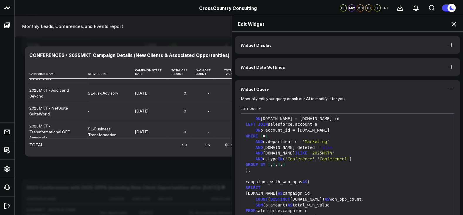
scroll to position [78, 0]
click at [456, 22] on icon at bounding box center [453, 24] width 7 height 7
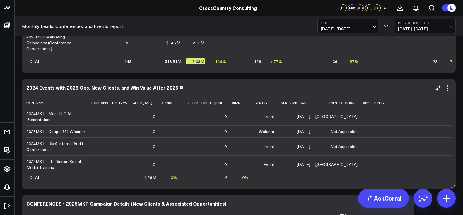
scroll to position [80, 0]
click at [446, 87] on icon at bounding box center [448, 88] width 7 height 7
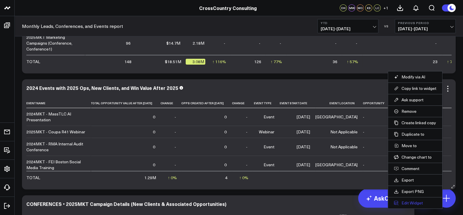
click at [413, 200] on button "Edit Widget" at bounding box center [415, 202] width 42 height 5
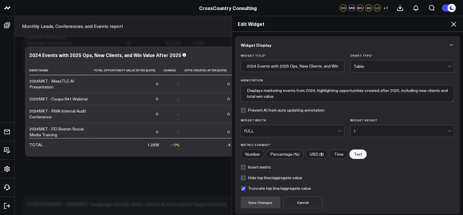
scroll to position [47, 0]
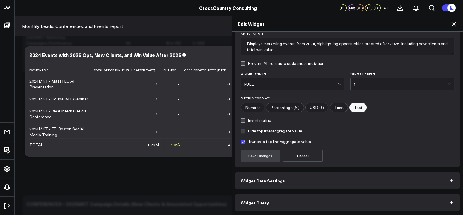
click at [282, 200] on button "Widget Query" at bounding box center [348, 202] width 226 height 18
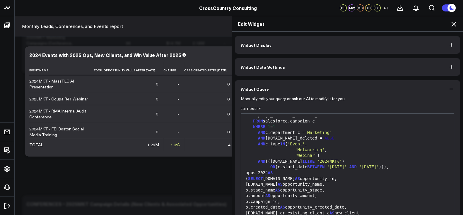
scroll to position [33, 0]
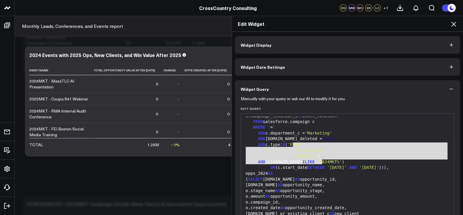
drag, startPoint x: 319, startPoint y: 162, endPoint x: 291, endPoint y: 146, distance: 32.2
copy div "Event' , 'Networking' , 'Webinar' ) AND ((c.name ILIKE '2024MKT%'"
click at [454, 21] on icon at bounding box center [453, 24] width 7 height 7
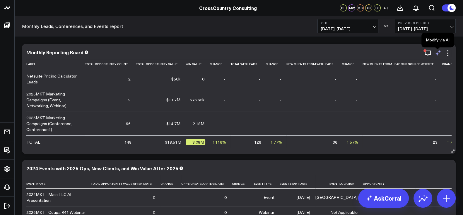
click at [439, 52] on icon at bounding box center [438, 53] width 7 height 7
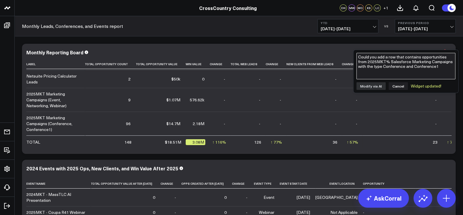
click at [395, 72] on textarea "Could you add a row that contains opportunities from 2025MKT% Salesforce Market…" at bounding box center [406, 66] width 99 height 26
paste textarea "Could you add a row that contains opportunities created after 01/01/2025 from 2…"
type textarea "Could you add a row that contains opportunities created after 01/01/2025 from 2…"
click at [374, 82] on button "Modify via AI" at bounding box center [371, 86] width 29 height 8
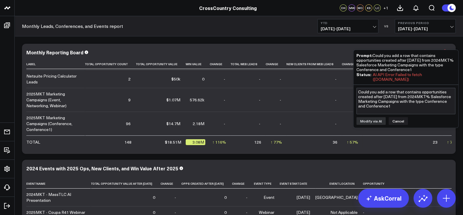
click at [413, 61] on div "Prompt: Could you add a row that contains opportunities created after 01/01/202…" at bounding box center [406, 62] width 99 height 19
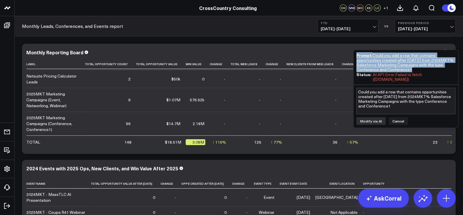
click at [413, 61] on div "Prompt: Could you add a row that contains opportunities created after 01/01/202…" at bounding box center [406, 62] width 99 height 19
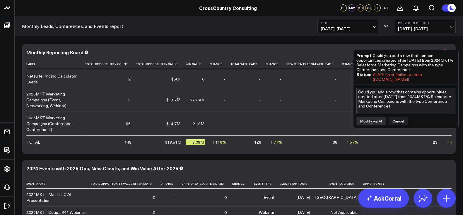
drag, startPoint x: 426, startPoint y: 70, endPoint x: 374, endPoint y: 56, distance: 53.8
click at [374, 56] on div "Prompt: Could you add a row that contains opportunities created after 01/01/202…" at bounding box center [406, 62] width 99 height 19
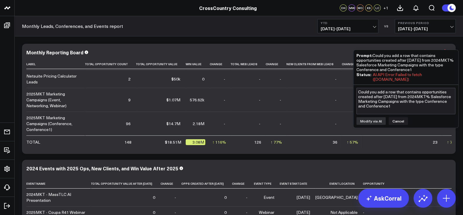
drag, startPoint x: 374, startPoint y: 56, endPoint x: 423, endPoint y: 68, distance: 50.7
click at [423, 68] on div "Prompt: Could you add a row that contains opportunities created after 01/01/202…" at bounding box center [406, 62] width 99 height 19
copy div "Could you add a row that contains opportunities created after 01/01/2025 from 2…"
click at [401, 122] on button "Cancel" at bounding box center [398, 121] width 19 height 8
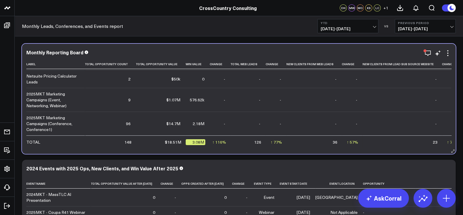
click at [429, 58] on div "Monthly Reporting Board Label Total Opportunity Count Total Opportunity Value W…" at bounding box center [238, 99] width 425 height 98
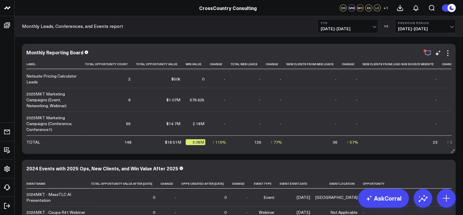
click at [427, 53] on icon "button" at bounding box center [428, 53] width 7 height 7
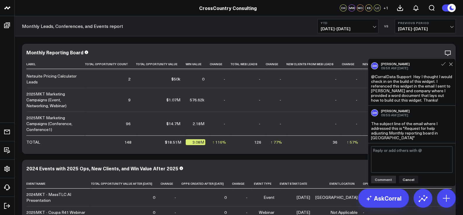
click at [450, 67] on div "DH Drew Hallet 09:58 AM Yesterday" at bounding box center [411, 66] width 81 height 8
click at [452, 67] on div "DH Drew Hallet 09:58 AM Yesterday" at bounding box center [411, 66] width 81 height 8
click at [316, 50] on div "Monthly Reporting Board" at bounding box center [238, 52] width 425 height 5
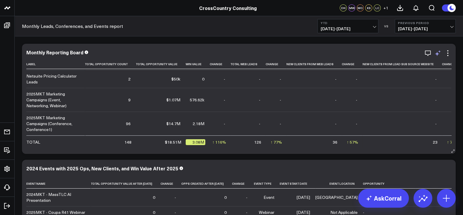
click at [438, 53] on icon at bounding box center [438, 53] width 7 height 7
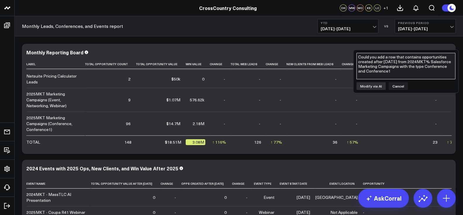
click at [385, 71] on textarea "Could you add a row that contains opportunities created after 01/01/2025 from 2…" at bounding box center [406, 66] width 99 height 26
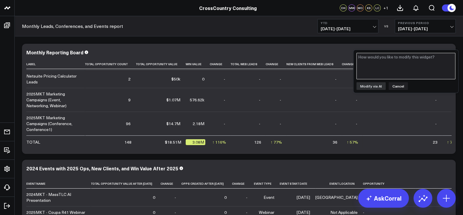
paste textarea "Could you add a row that contains opportunities created after 01/01/2025 from 2…"
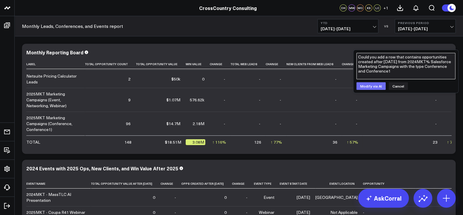
type textarea "Could you add a row that contains opportunities created after 01/01/2025 from 2…"
click at [365, 82] on button "Modify via AI" at bounding box center [371, 86] width 29 height 8
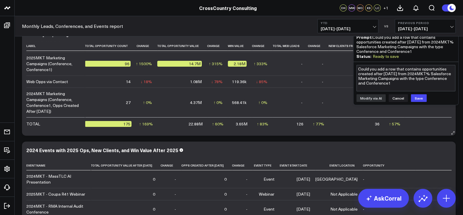
scroll to position [18, 0]
click at [419, 95] on button "Save" at bounding box center [419, 98] width 16 height 8
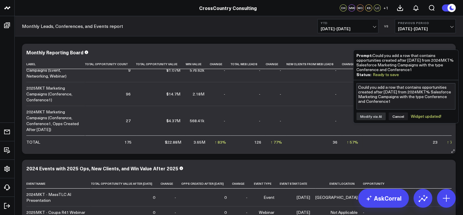
scroll to position [0, 0]
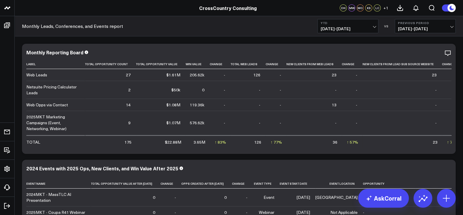
click at [428, 52] on icon "button" at bounding box center [428, 53] width 7 height 7
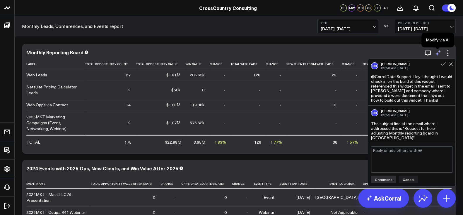
click at [437, 53] on icon at bounding box center [437, 54] width 4 height 4
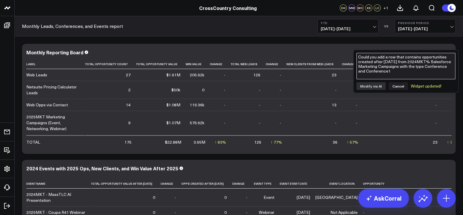
click at [382, 61] on textarea "Could you add a row that contains opportunities created after 01/01/2025 from 2…" at bounding box center [406, 66] width 99 height 26
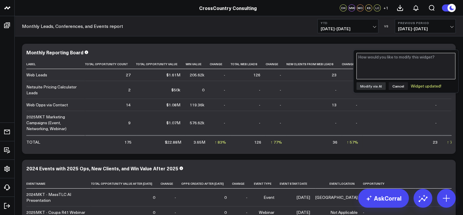
paste textarea "Could you add a row that contains opportunities created after 01/01/2025 from 2…"
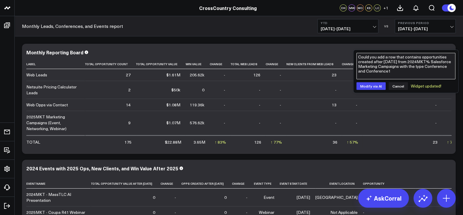
drag, startPoint x: 421, startPoint y: 71, endPoint x: 361, endPoint y: 72, distance: 59.5
click at [361, 72] on textarea "Could you add a row that contains opportunities created after 01/01/2025 from 2…" at bounding box center [406, 66] width 99 height 26
paste textarea "Event"
paste textarea "Networking"
paste textarea "Webinar"
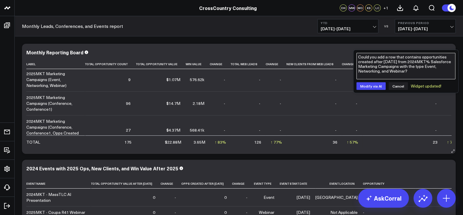
scroll to position [55, 0]
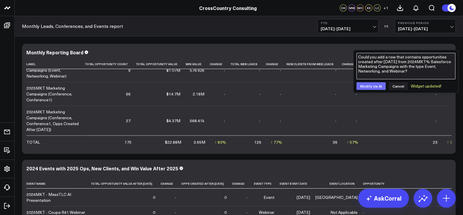
type textarea "Could you add a row that contains opportunities created after 01/01/2025 from 2…"
click at [377, 84] on button "Modify via AI" at bounding box center [371, 86] width 29 height 8
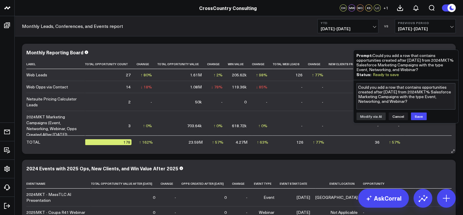
scroll to position [23, 0]
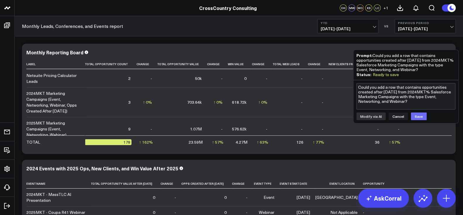
click at [420, 116] on button "Save" at bounding box center [419, 116] width 16 height 8
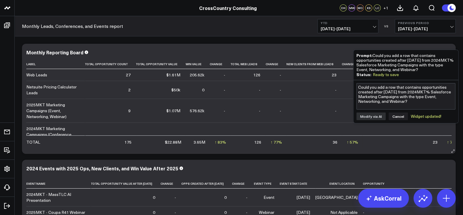
click at [319, 108] on td "-" at bounding box center [314, 110] width 55 height 24
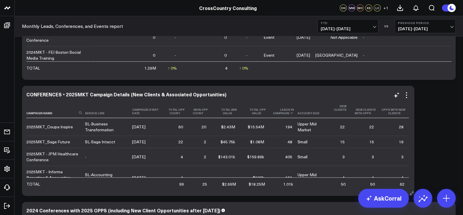
scroll to position [179, 0]
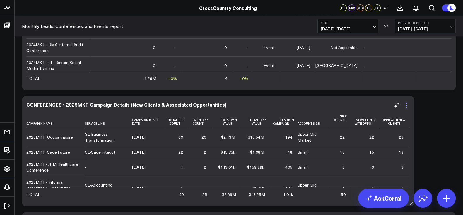
click at [408, 103] on icon at bounding box center [406, 105] width 7 height 7
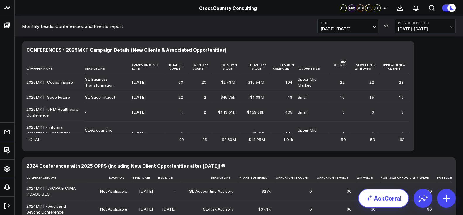
scroll to position [249, 0]
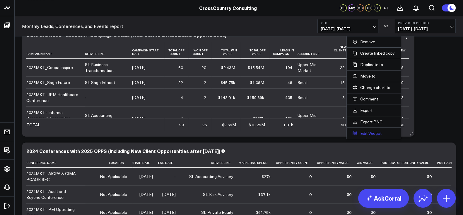
click at [367, 132] on button "Edit Widget" at bounding box center [374, 132] width 42 height 5
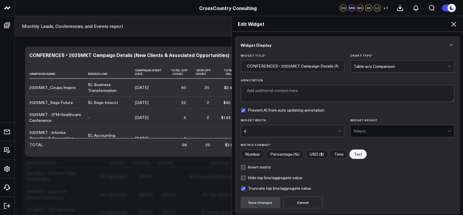
scroll to position [47, 0]
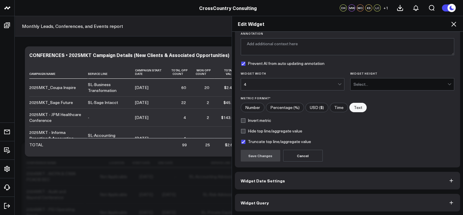
click at [260, 202] on span "Widget Query" at bounding box center [255, 202] width 28 height 5
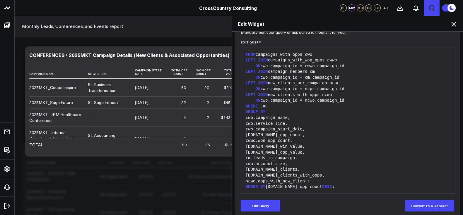
scroll to position [72, 0]
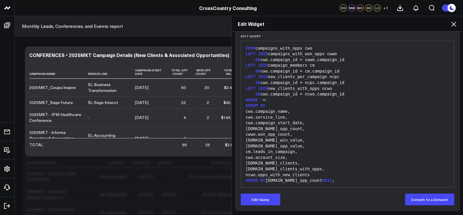
click at [453, 25] on icon at bounding box center [453, 24] width 7 height 7
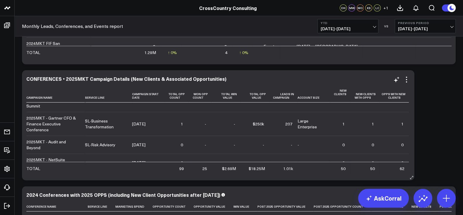
scroll to position [205, 0]
click at [406, 81] on icon at bounding box center [406, 79] width 7 height 7
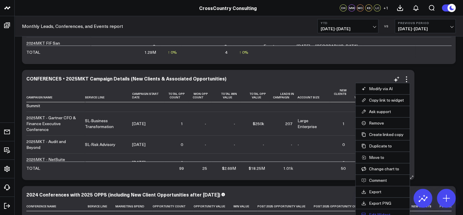
click at [387, 212] on button "Edit Widget" at bounding box center [383, 214] width 42 height 5
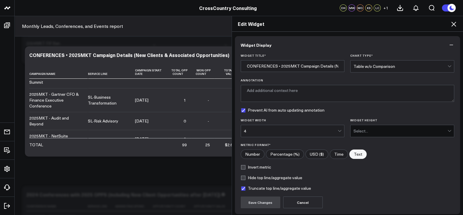
scroll to position [47, 0]
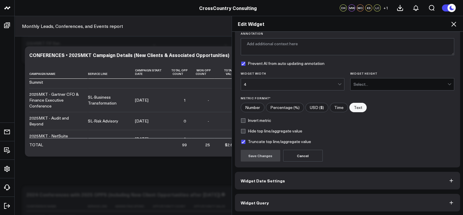
click at [273, 204] on button "Widget Query" at bounding box center [348, 202] width 226 height 18
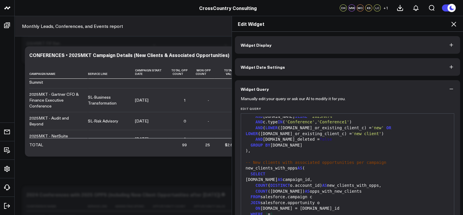
scroll to position [360, 0]
drag, startPoint x: 341, startPoint y: 140, endPoint x: 306, endPoint y: 138, distance: 35.2
click at [306, 138] on div "AND o.is_deleted = false" at bounding box center [347, 139] width 207 height 6
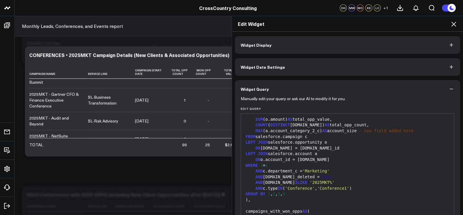
scroll to position [0, 0]
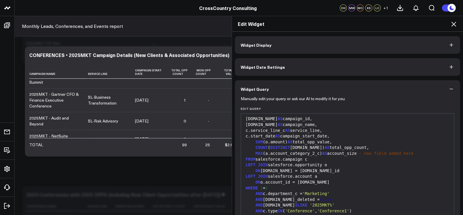
click at [456, 23] on icon at bounding box center [453, 24] width 7 height 7
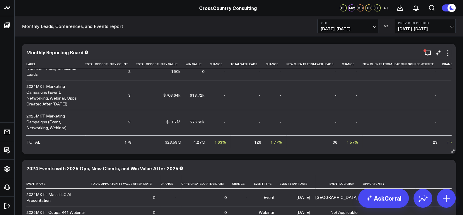
scroll to position [31, 0]
click at [427, 51] on icon "button" at bounding box center [428, 53] width 7 height 7
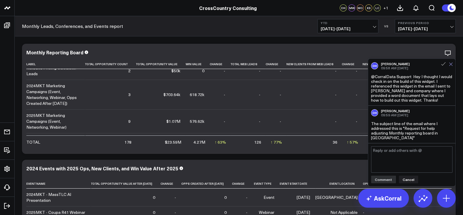
click at [452, 64] on icon at bounding box center [451, 64] width 4 height 4
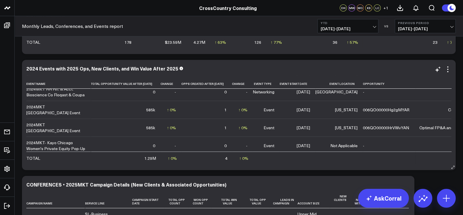
scroll to position [152, 0]
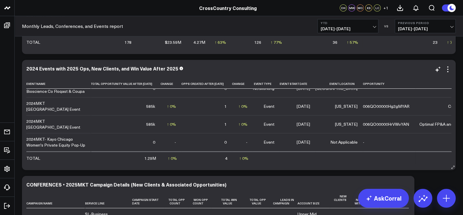
click at [408, 71] on div "2024 Events with 2025 Ops, New Clients, and Win Value After 2025" at bounding box center [238, 69] width 425 height 7
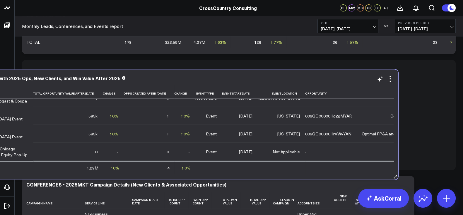
drag, startPoint x: 154, startPoint y: 69, endPoint x: 369, endPoint y: 73, distance: 214.8
click at [369, 75] on div "2024 Events with 2025 Ops, New Clients, and Win Value After 2025" at bounding box center [181, 78] width 425 height 7
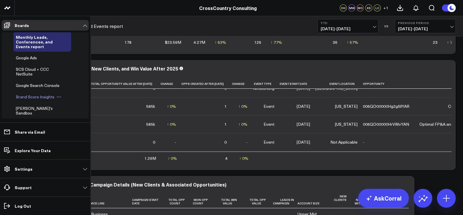
scroll to position [181, 0]
click at [34, 100] on span "Brand Score Insights" at bounding box center [35, 98] width 39 height 6
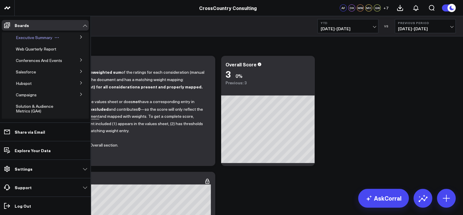
click at [32, 40] on span "Executive Summary" at bounding box center [34, 38] width 37 height 6
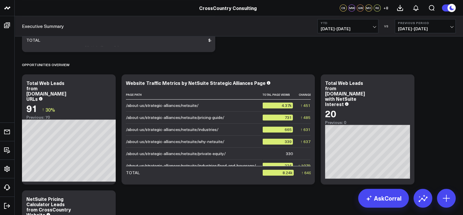
scroll to position [593, 0]
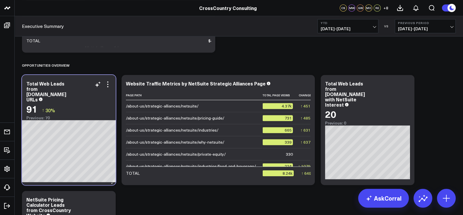
click at [107, 88] on div "Total Web Leads from [DOMAIN_NAME] URLs" at bounding box center [68, 91] width 85 height 21
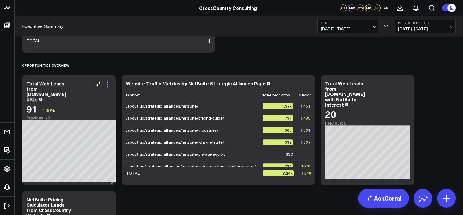
click at [107, 87] on icon at bounding box center [107, 84] width 7 height 7
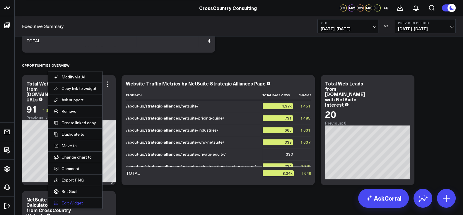
click at [77, 202] on button "Edit Widget" at bounding box center [75, 202] width 42 height 5
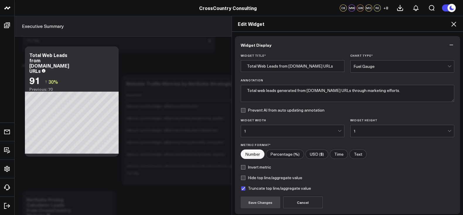
scroll to position [47, 0]
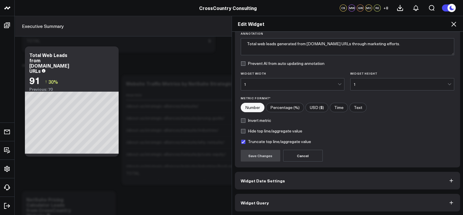
click at [379, 173] on button "Widget Date Settings" at bounding box center [348, 180] width 226 height 18
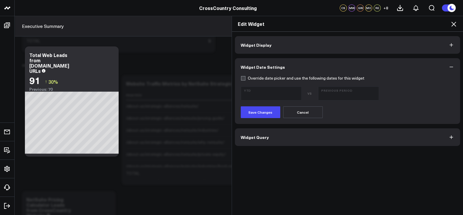
click at [454, 23] on icon at bounding box center [454, 24] width 5 height 5
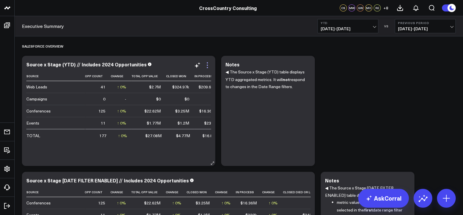
click at [207, 65] on icon at bounding box center [207, 64] width 1 height 1
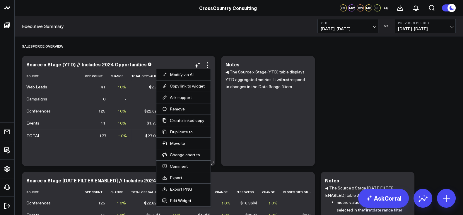
click at [186, 195] on li "Edit Widget" at bounding box center [183, 199] width 54 height 11
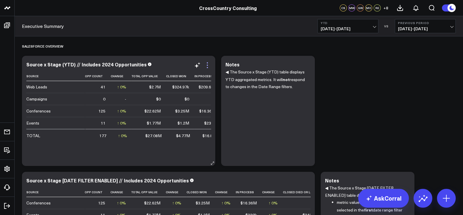
click at [208, 66] on icon at bounding box center [207, 65] width 7 height 7
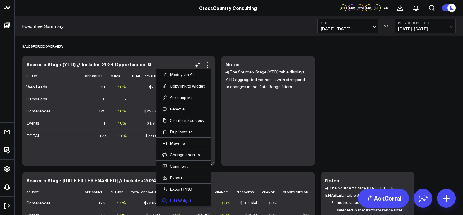
click at [183, 200] on button "Edit Widget" at bounding box center [183, 200] width 42 height 5
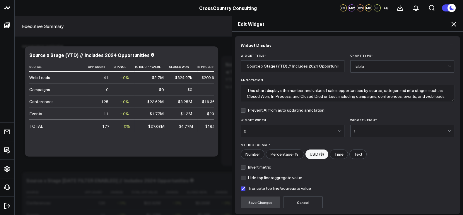
scroll to position [47, 0]
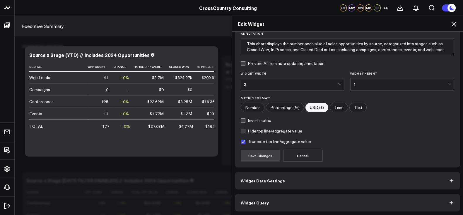
click at [281, 201] on button "Widget Query" at bounding box center [348, 202] width 226 height 18
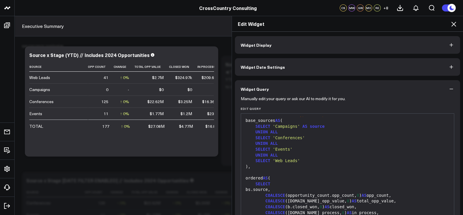
scroll to position [965, 0]
click at [454, 26] on icon at bounding box center [453, 24] width 7 height 7
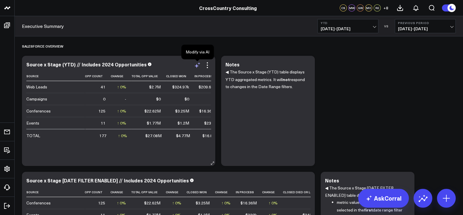
click at [198, 66] on icon at bounding box center [197, 65] width 7 height 7
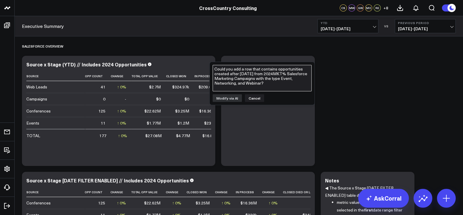
click at [239, 82] on textarea "Could you add a row that contains opportunities created after 01/01/2025 from 2…" at bounding box center [262, 78] width 99 height 26
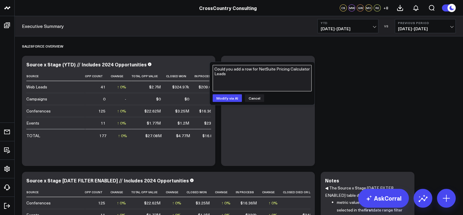
click at [238, 76] on textarea "Could you add a row for NetSuite Pricing Calculator Leads" at bounding box center [262, 78] width 99 height 26
click at [234, 75] on textarea "Could you add a row for NetSuite Pricing Calculator Leads with lead source Nets…" at bounding box center [262, 78] width 99 height 26
type textarea "Could you add a row for NetSuite Pricing Calculator Leads with the Salesforce l…"
click at [303, 76] on textarea "Could you add a row for NetSuite Pricing Calculator Leads with the Salesforce l…" at bounding box center [262, 78] width 99 height 26
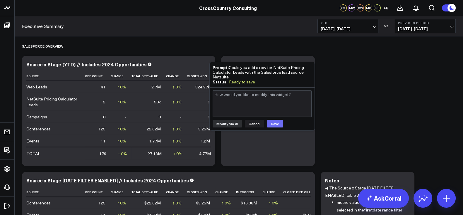
click at [275, 120] on button "Save" at bounding box center [275, 124] width 16 height 8
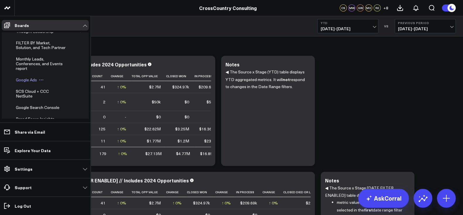
scroll to position [161, 0]
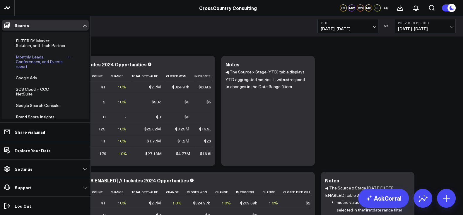
click at [30, 69] on span "Monthly Leads, Conferences, and Events report" at bounding box center [39, 61] width 47 height 15
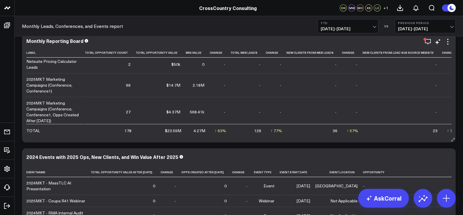
scroll to position [49, 0]
click at [450, 42] on icon at bounding box center [448, 41] width 7 height 7
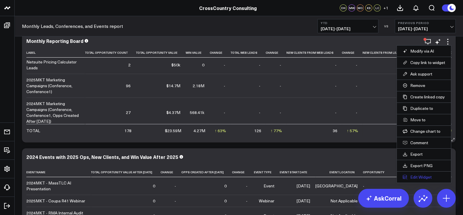
click at [423, 174] on button "Edit Widget" at bounding box center [424, 176] width 42 height 5
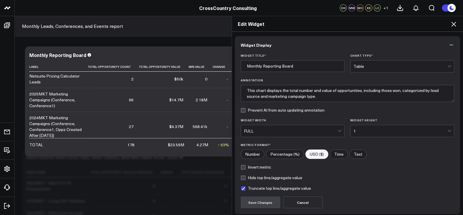
scroll to position [47, 0]
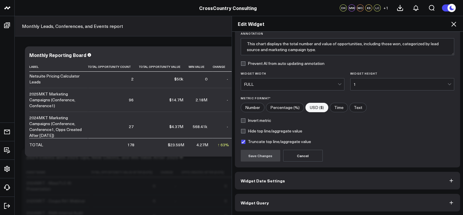
click at [327, 207] on button "Widget Query" at bounding box center [348, 202] width 226 height 18
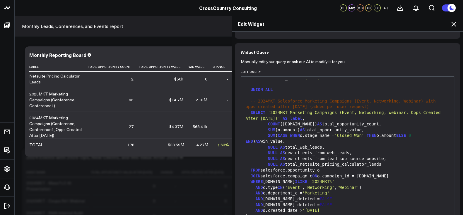
scroll to position [72, 0]
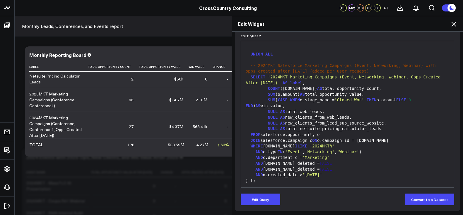
click at [453, 24] on icon at bounding box center [453, 24] width 7 height 7
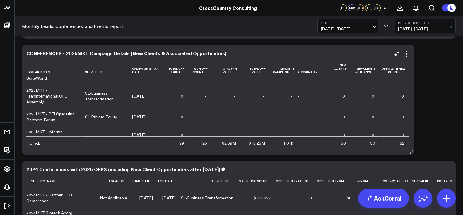
scroll to position [184, 0]
